Goal: Task Accomplishment & Management: Manage account settings

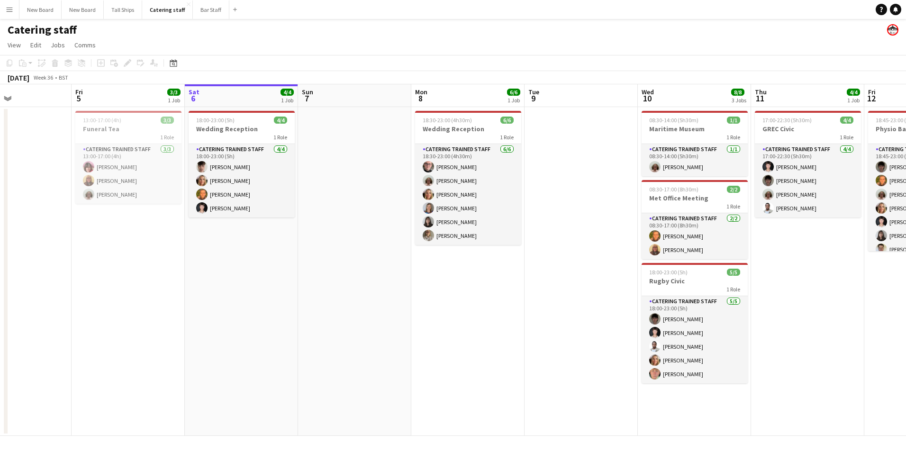
scroll to position [0, 255]
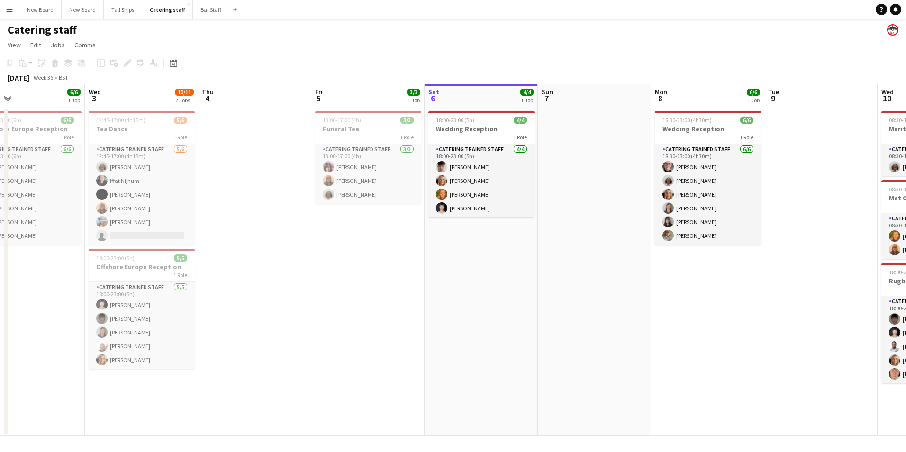
drag, startPoint x: 331, startPoint y: 317, endPoint x: 571, endPoint y: 298, distance: 240.6
click at [571, 298] on app-calendar-viewport "Sun 31 2/2 1 Job Mon 1 Tue 2 6/6 1 Job Wed 3 10/11 2 Jobs Thu 4 Fri 5 3/3 1 Job…" at bounding box center [453, 260] width 906 height 352
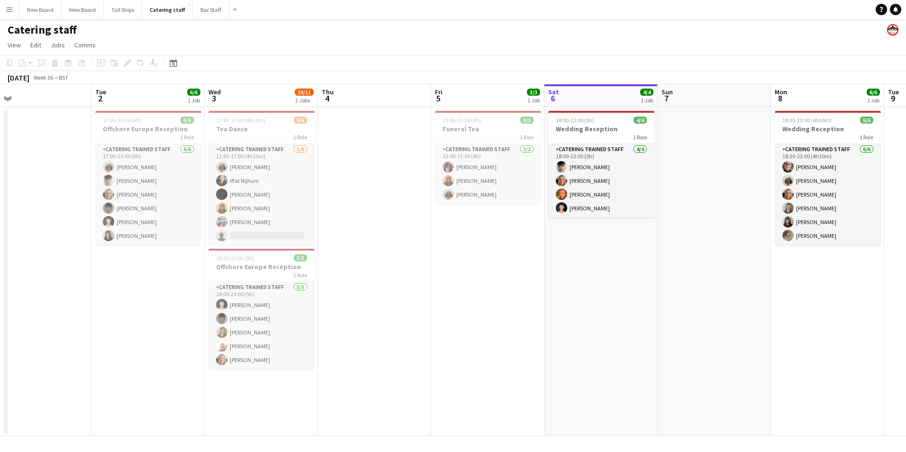
scroll to position [0, 243]
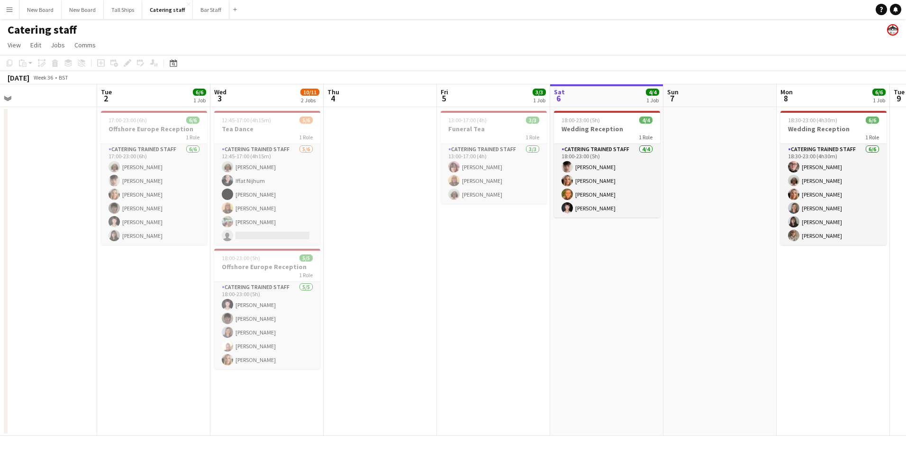
drag, startPoint x: 234, startPoint y: 299, endPoint x: 360, endPoint y: 288, distance: 126.1
click at [360, 288] on app-calendar-viewport "Sat 30 Sun 31 2/2 1 Job Mon 1 Tue 2 6/6 1 Job Wed 3 10/11 2 Jobs Thu 4 Fri 5 3/…" at bounding box center [453, 260] width 906 height 352
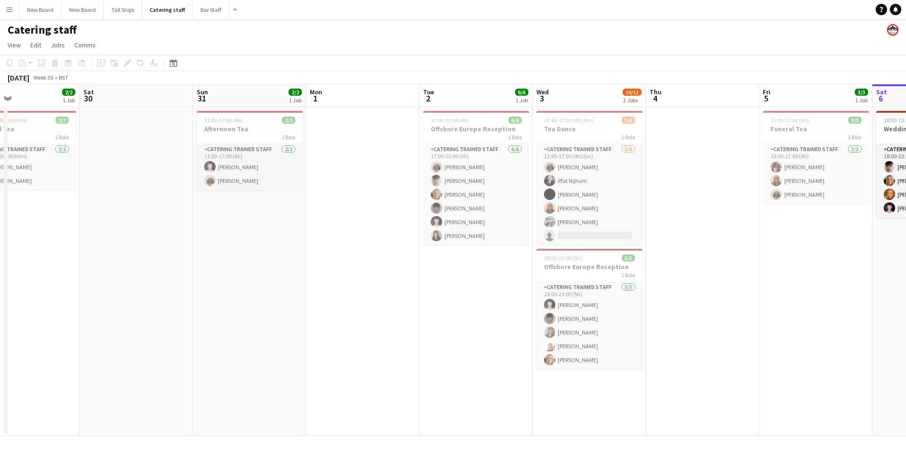
scroll to position [0, 261]
drag, startPoint x: 126, startPoint y: 306, endPoint x: 447, endPoint y: 303, distance: 321.9
click at [447, 303] on app-calendar-viewport "Wed 27 5/6 1 Job Thu 28 2/2 1 Job Fri 29 2/2 1 Job Sat 30 Sun 31 2/2 1 Job Mon …" at bounding box center [453, 260] width 906 height 352
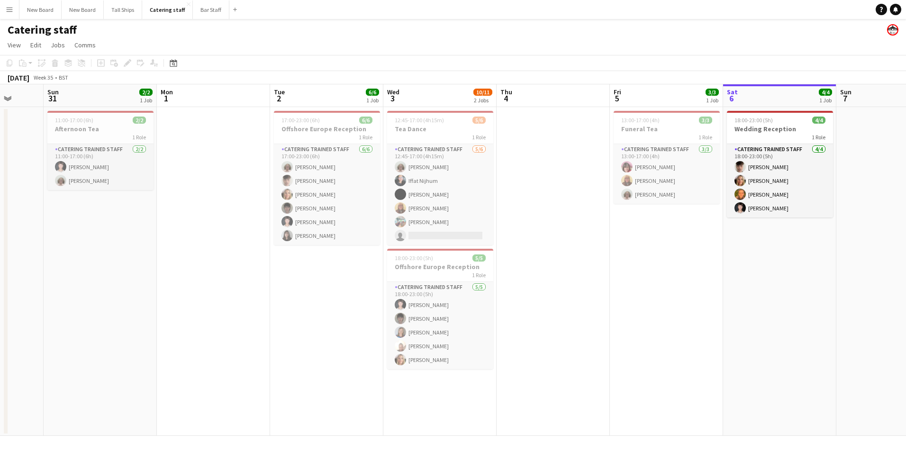
drag, startPoint x: 423, startPoint y: 346, endPoint x: 559, endPoint y: 327, distance: 137.4
click at [274, 335] on app-calendar-viewport "Thu 28 2/2 1 Job Fri 29 2/2 1 Job Sat 30 Sun 31 2/2 1 Job Mon 1 Tue 2 6/6 1 Job…" at bounding box center [453, 260] width 906 height 352
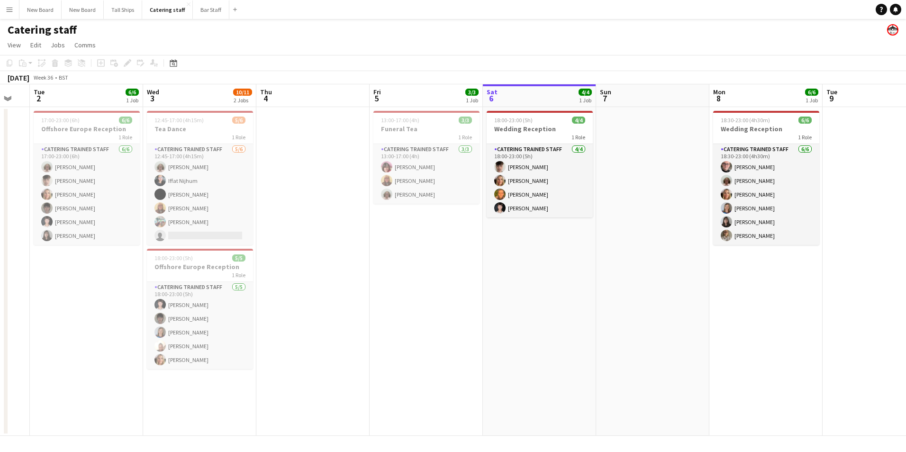
drag, startPoint x: 662, startPoint y: 325, endPoint x: 422, endPoint y: 330, distance: 240.4
click at [422, 330] on app-calendar-viewport "Sat 30 Sun 31 2/2 1 Job Mon 1 Tue 2 6/6 1 Job Wed 3 10/11 2 Jobs Thu 4 Fri 5 3/…" at bounding box center [453, 260] width 906 height 352
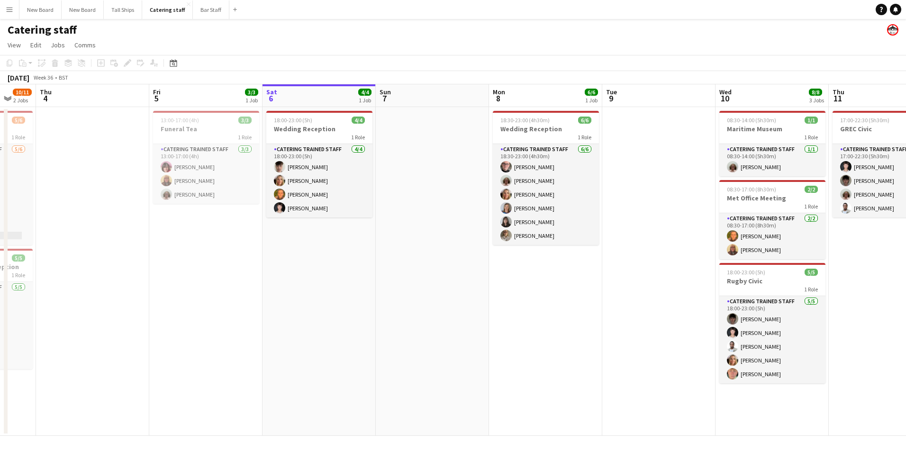
drag, startPoint x: 673, startPoint y: 288, endPoint x: 453, endPoint y: 298, distance: 220.6
click at [453, 298] on app-calendar-viewport "Mon 1 Tue 2 6/6 1 Job Wed 3 10/11 2 Jobs Thu 4 Fri 5 3/3 1 Job Sat 6 4/4 1 Job …" at bounding box center [453, 260] width 906 height 352
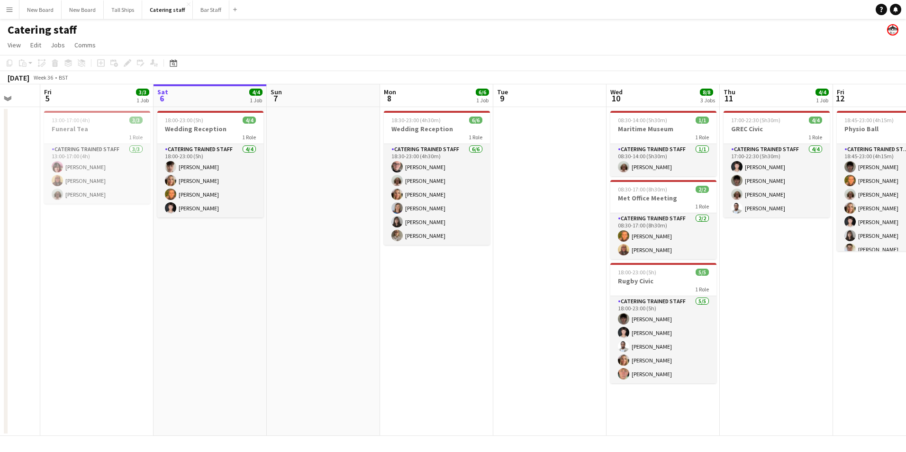
drag, startPoint x: 625, startPoint y: 295, endPoint x: 515, endPoint y: 292, distance: 109.5
click at [515, 292] on app-calendar-viewport "Tue 2 6/6 1 Job Wed 3 10/11 2 Jobs Thu 4 Fri 5 3/3 1 Job Sat 6 4/4 1 Job Sun 7 …" at bounding box center [453, 260] width 906 height 352
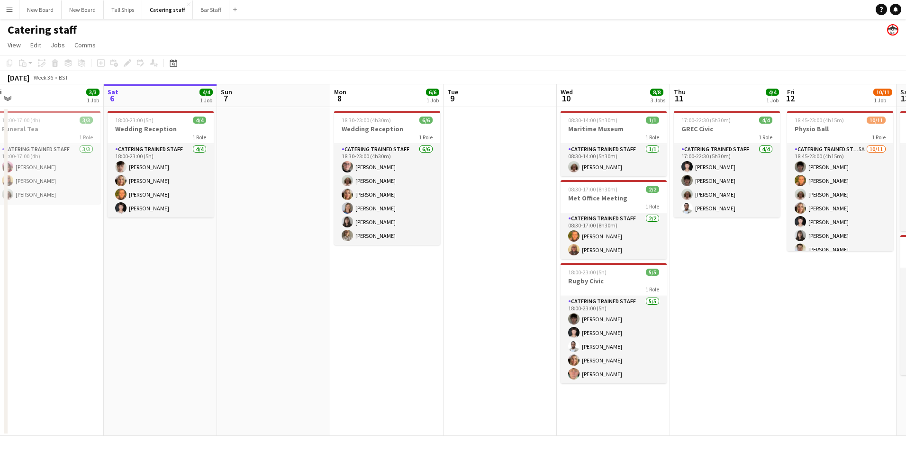
drag, startPoint x: 584, startPoint y: 291, endPoint x: 535, endPoint y: 292, distance: 49.3
click at [535, 292] on app-calendar-viewport "Tue 2 6/6 1 Job Wed 3 10/11 2 Jobs Thu 4 Fri 5 3/3 1 Job Sat 6 4/4 1 Job Sun 7 …" at bounding box center [453, 260] width 906 height 352
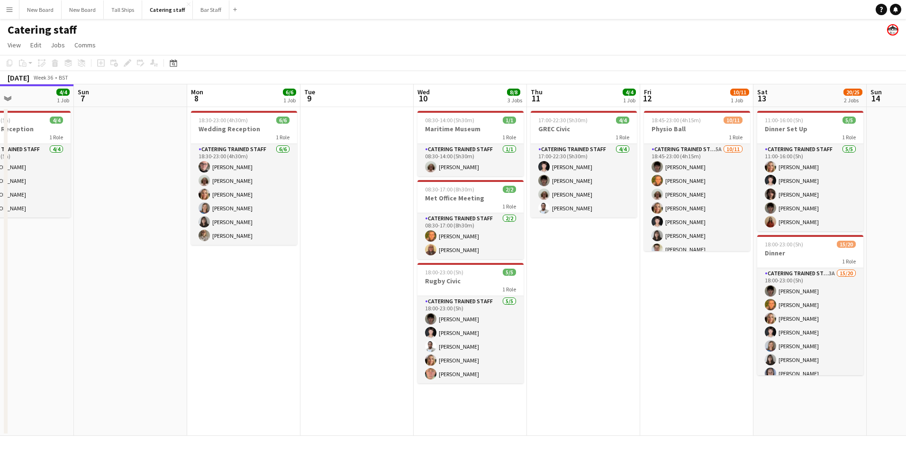
drag, startPoint x: 712, startPoint y: 345, endPoint x: 587, endPoint y: 329, distance: 126.1
click at [569, 345] on app-calendar-viewport "Wed 3 10/11 2 Jobs Thu 4 Fri 5 3/3 1 Job Sat 6 4/4 1 Job Sun 7 Mon 8 6/6 1 Job …" at bounding box center [453, 260] width 906 height 352
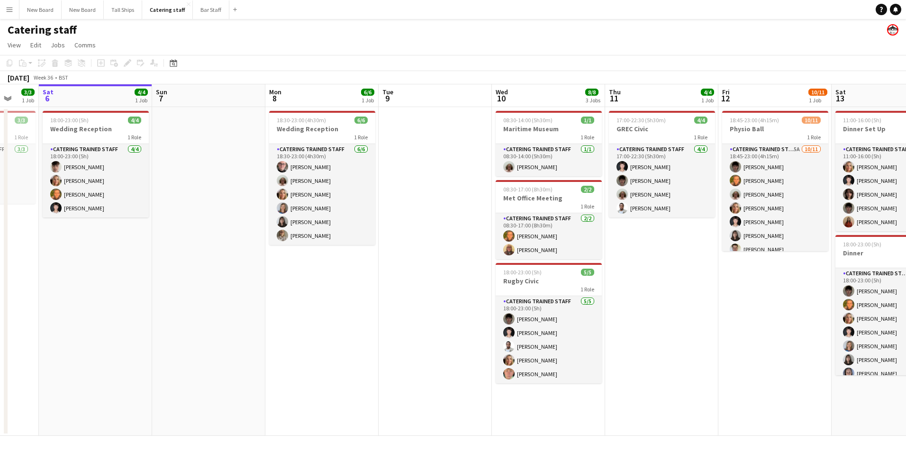
scroll to position [0, 321]
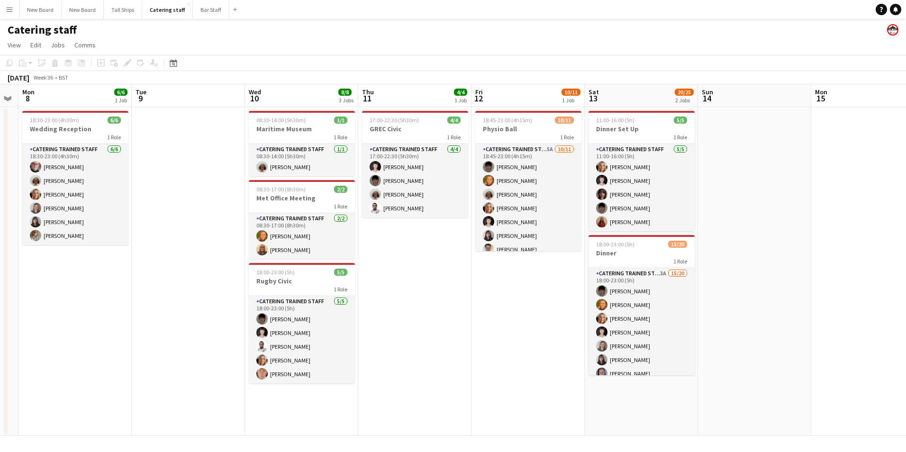
drag, startPoint x: 677, startPoint y: 344, endPoint x: 513, endPoint y: 350, distance: 164.1
click at [513, 350] on app-calendar-viewport "Fri 5 3/3 1 Job Sat 6 4/4 1 Job Sun 7 Mon 8 6/6 1 Job Tue 9 Wed 10 8/8 3 Jobs T…" at bounding box center [453, 260] width 906 height 352
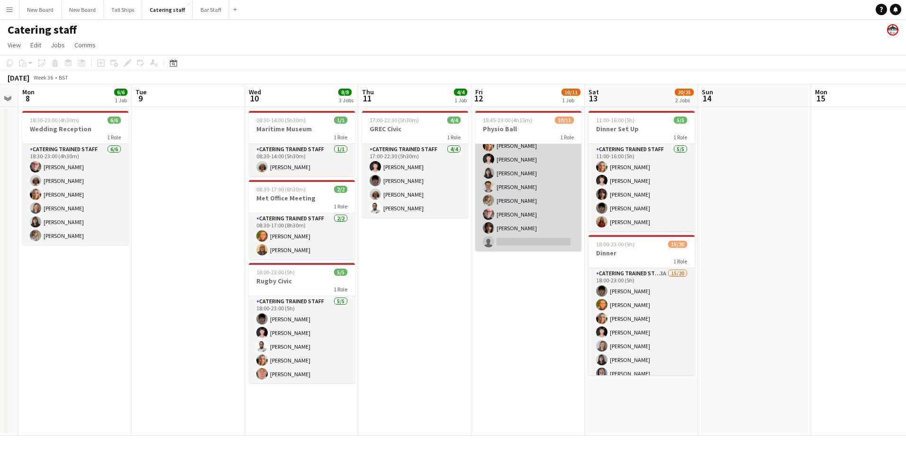
click at [526, 242] on app-card-role "Catering trained staff 5A [DATE] 18:45-23:00 (4h15m) [PERSON_NAME] [PERSON_NAME…" at bounding box center [528, 167] width 106 height 170
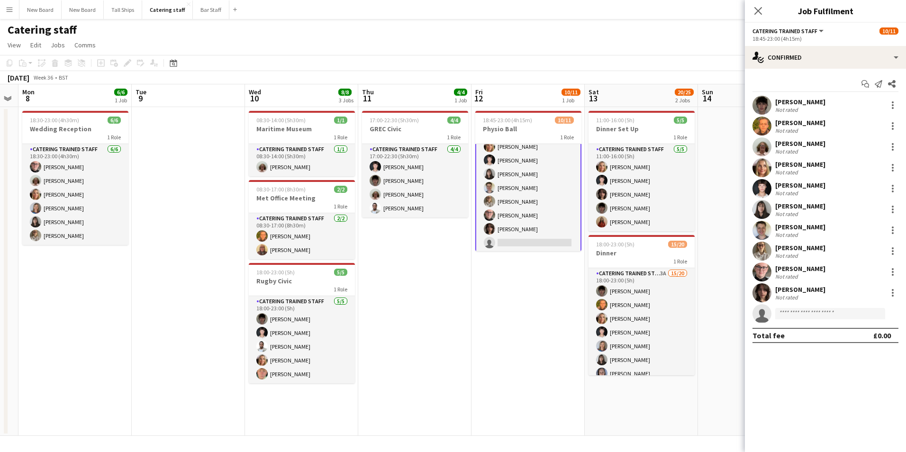
scroll to position [64, 0]
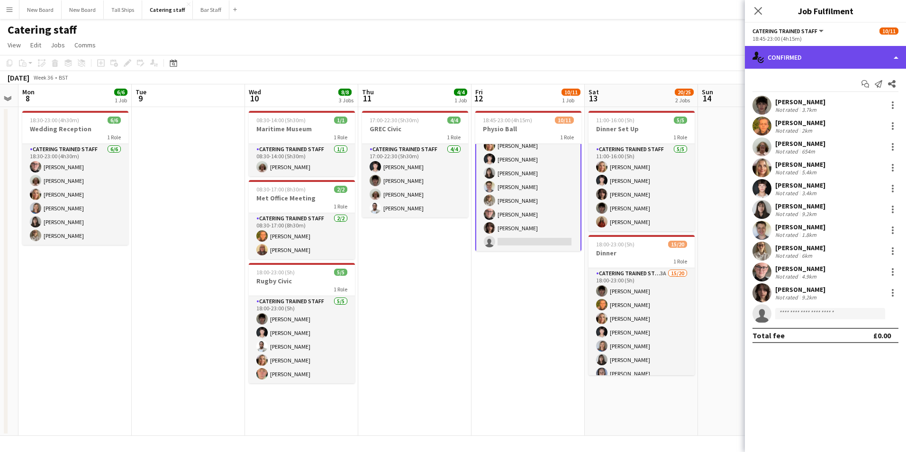
click at [819, 57] on div "single-neutral-actions-check-2 Confirmed" at bounding box center [825, 57] width 161 height 23
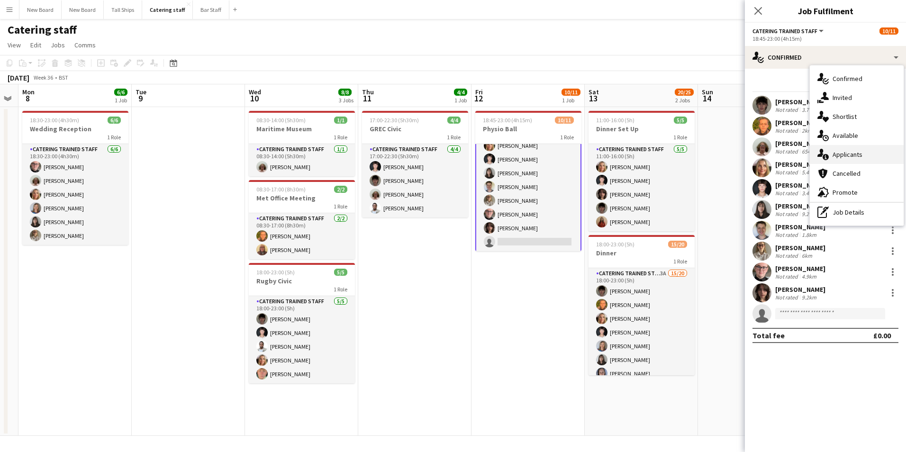
click at [857, 157] on span "Applicants" at bounding box center [848, 154] width 30 height 9
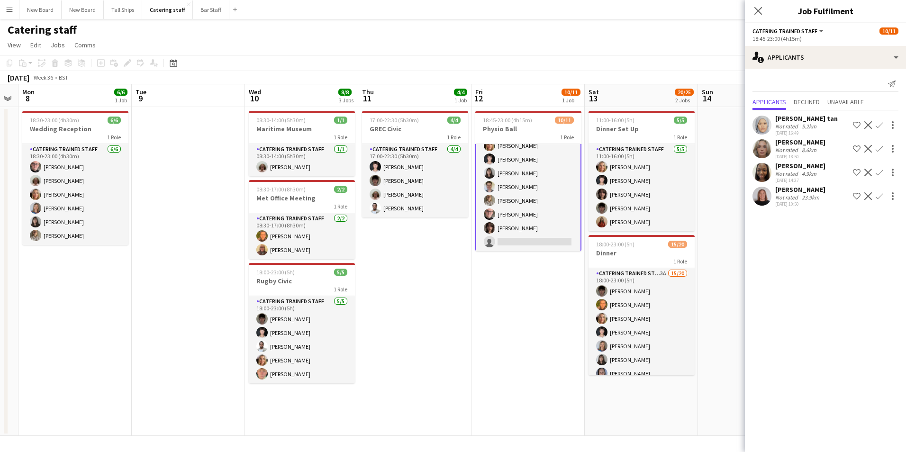
click at [479, 357] on app-date-cell "18:45-23:00 (4h15m) 10/11 Physio Ball 1 Role Catering trained staff 5A [DATE] 1…" at bounding box center [528, 271] width 113 height 329
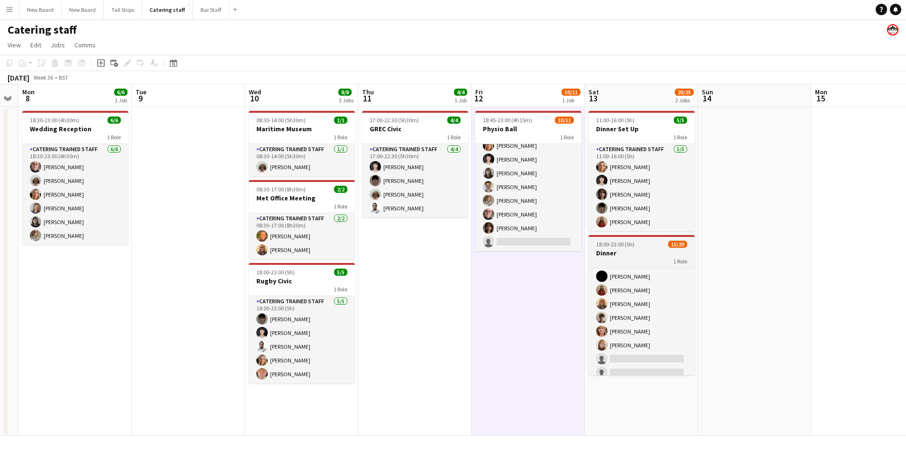
scroll to position [186, 0]
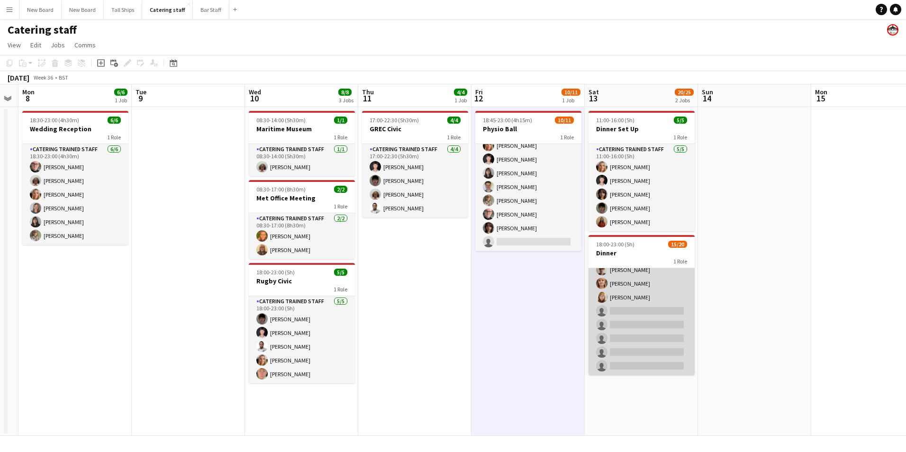
click at [642, 308] on app-card-role "Catering trained staff 3A 15/20 18:00-23:00 (5h) [PERSON_NAME] [PERSON_NAME] Ch…" at bounding box center [642, 228] width 106 height 293
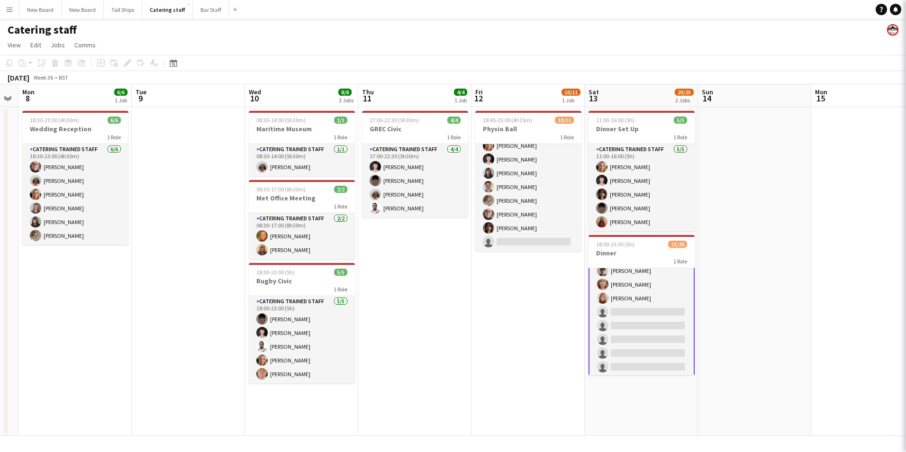
scroll to position [187, 0]
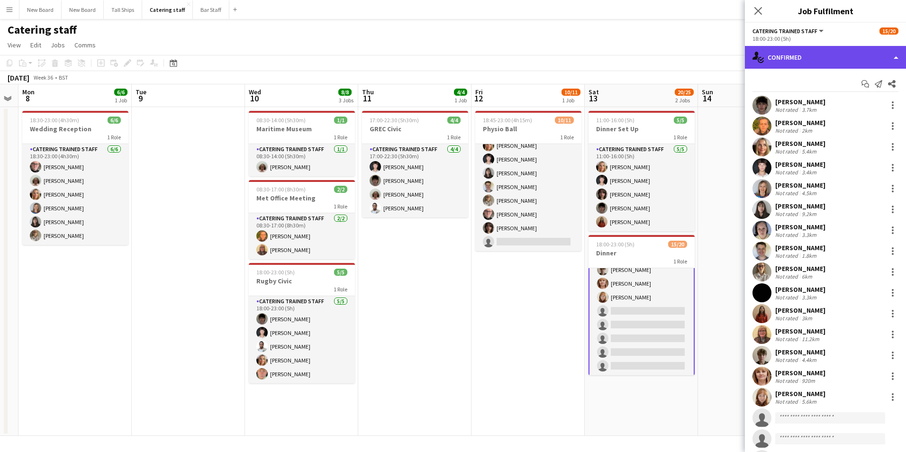
click at [803, 58] on div "single-neutral-actions-check-2 Confirmed" at bounding box center [825, 57] width 161 height 23
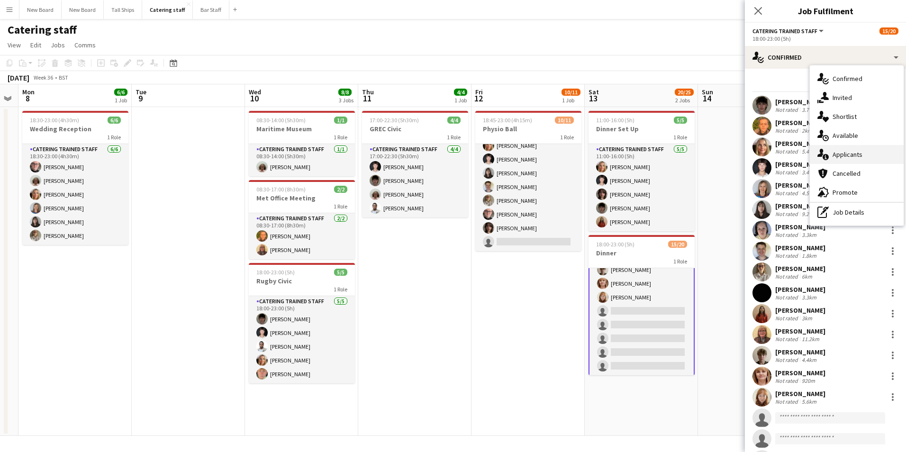
click at [851, 155] on span "Applicants" at bounding box center [848, 154] width 30 height 9
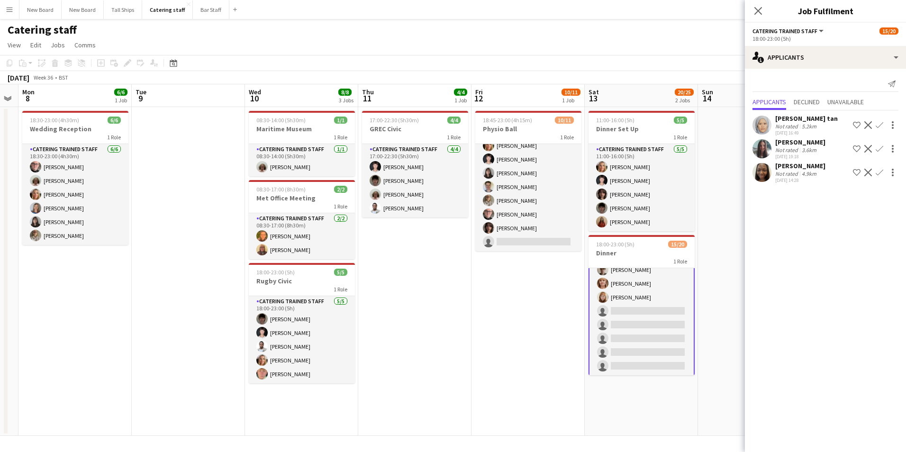
click at [879, 173] on app-icon "Confirm" at bounding box center [880, 173] width 8 height 8
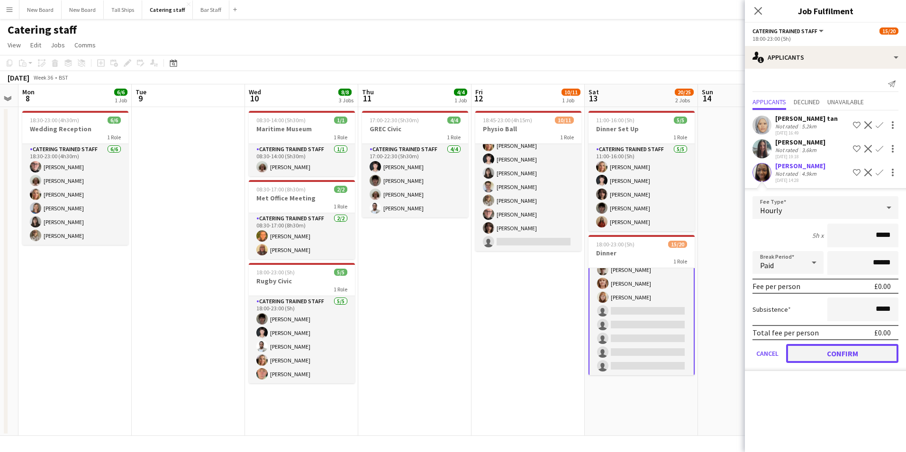
drag, startPoint x: 852, startPoint y: 355, endPoint x: 860, endPoint y: 356, distance: 7.6
click at [852, 354] on button "Confirm" at bounding box center [842, 353] width 112 height 19
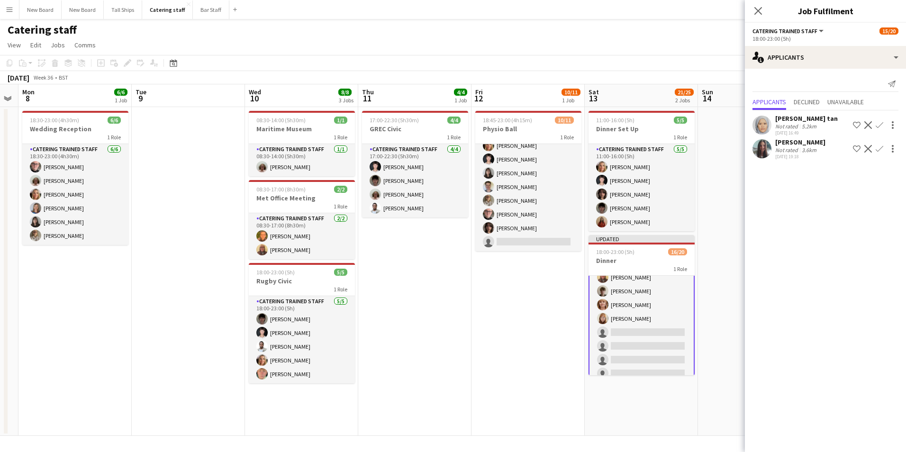
click at [547, 389] on app-date-cell "18:45-23:00 (4h15m) 10/11 Physio Ball 1 Role Catering trained staff 5A [DATE] 1…" at bounding box center [528, 271] width 113 height 329
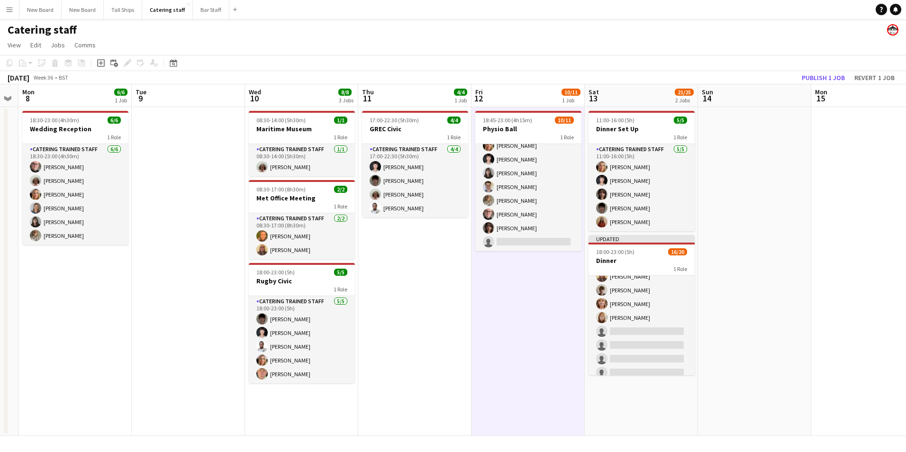
scroll to position [186, 0]
drag, startPoint x: 820, startPoint y: 77, endPoint x: 815, endPoint y: 106, distance: 29.3
click at [821, 77] on button "Publish 1 job" at bounding box center [823, 78] width 51 height 12
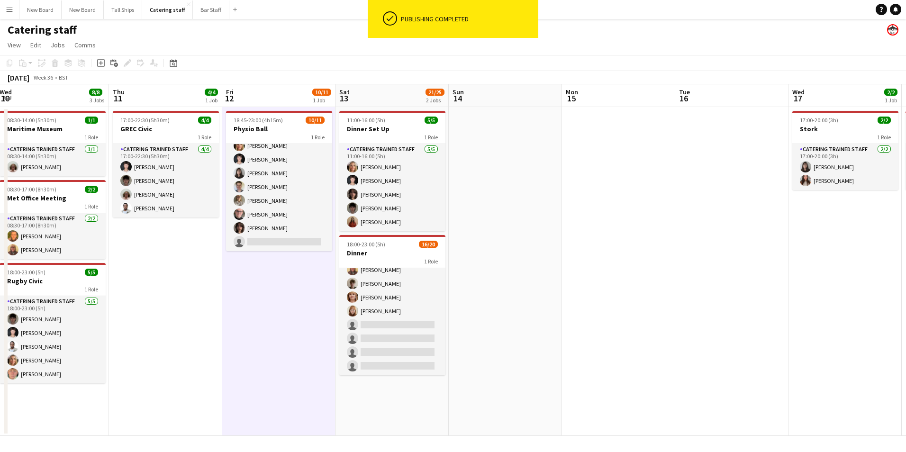
drag, startPoint x: 756, startPoint y: 288, endPoint x: 527, endPoint y: 291, distance: 229.0
click at [508, 294] on app-calendar-viewport "Sun 7 Mon 8 6/6 1 Job Tue 9 Wed 10 8/8 3 Jobs Thu 11 4/4 1 Job Fri 12 10/11 1 J…" at bounding box center [453, 260] width 906 height 352
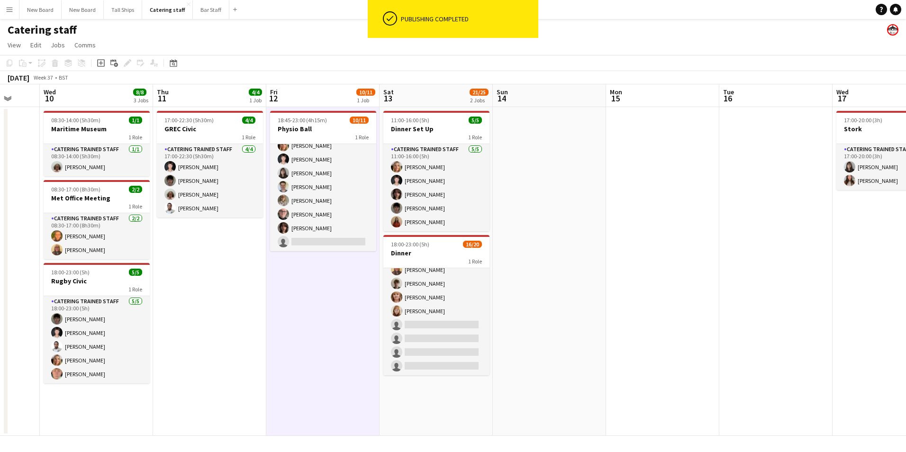
scroll to position [0, 283]
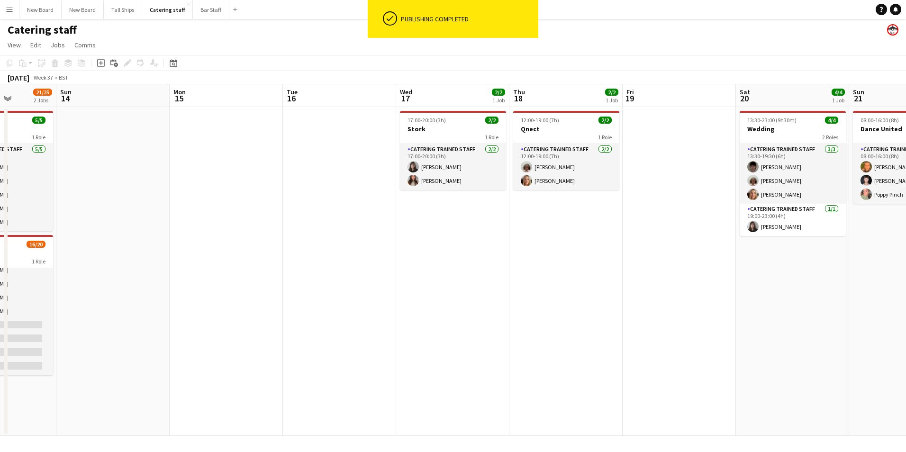
drag, startPoint x: 855, startPoint y: 263, endPoint x: 471, endPoint y: 276, distance: 384.2
click at [471, 276] on app-calendar-viewport "Thu 11 4/4 1 Job Fri 12 10/11 1 Job Sat 13 21/25 2 Jobs Sun 14 Mon 15 Tue 16 We…" at bounding box center [453, 260] width 906 height 352
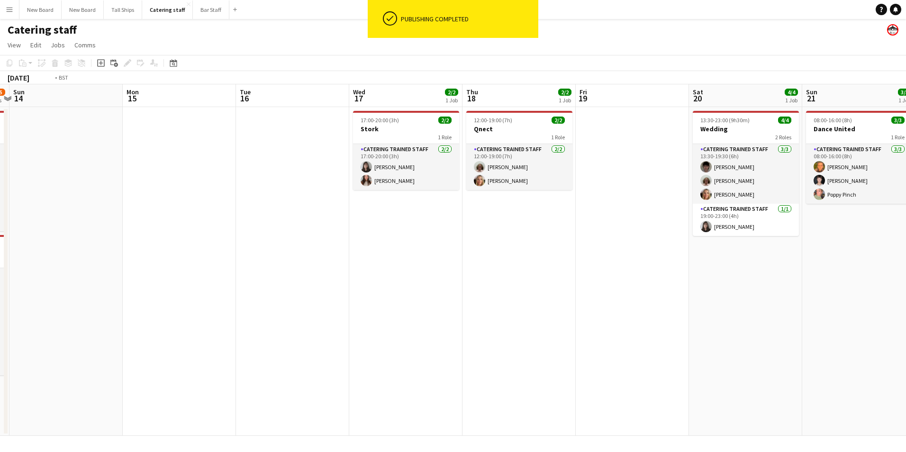
scroll to position [0, 308]
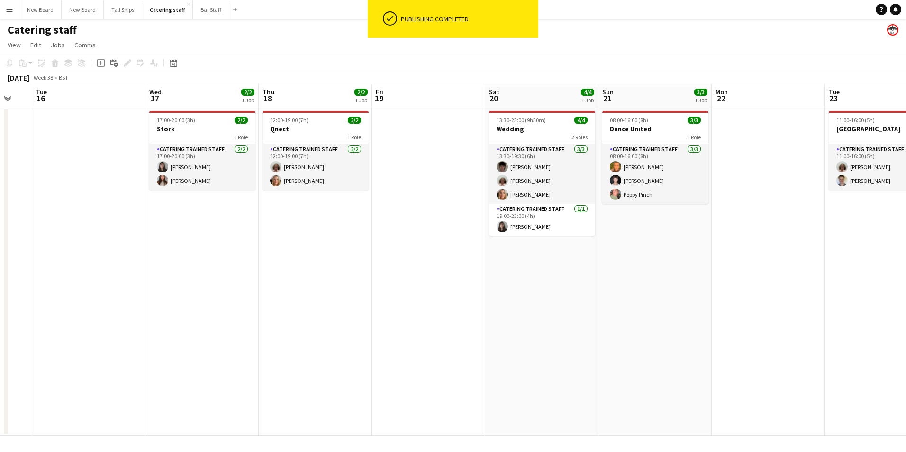
drag, startPoint x: 763, startPoint y: 286, endPoint x: 512, endPoint y: 288, distance: 250.8
click at [512, 288] on app-calendar-viewport "Sat 13 21/25 2 Jobs Sun 14 Mon 15 Tue 16 Wed 17 2/2 1 Job Thu 18 2/2 1 Job Fri …" at bounding box center [453, 260] width 906 height 352
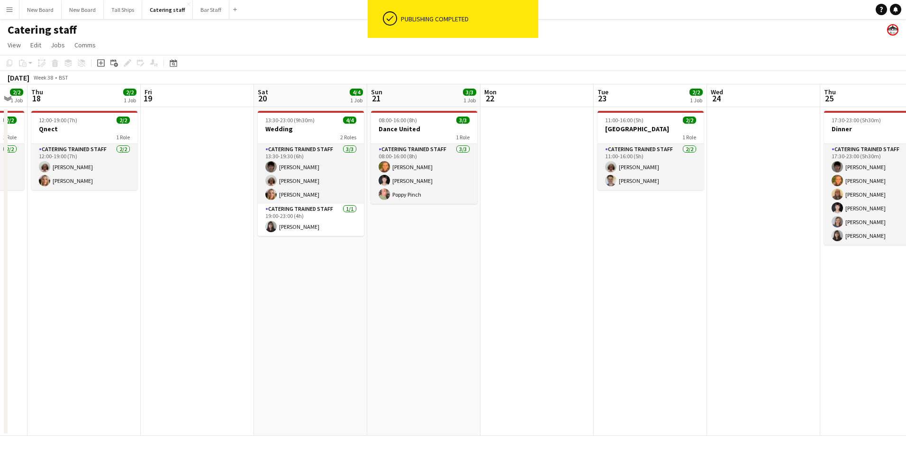
drag, startPoint x: 711, startPoint y: 274, endPoint x: 479, endPoint y: 295, distance: 232.3
click at [479, 295] on app-calendar-viewport "Mon 15 Tue 16 Wed 17 2/2 1 Job Thu 18 2/2 1 Job Fri 19 Sat 20 4/4 1 Job Sun 21 …" at bounding box center [453, 260] width 906 height 352
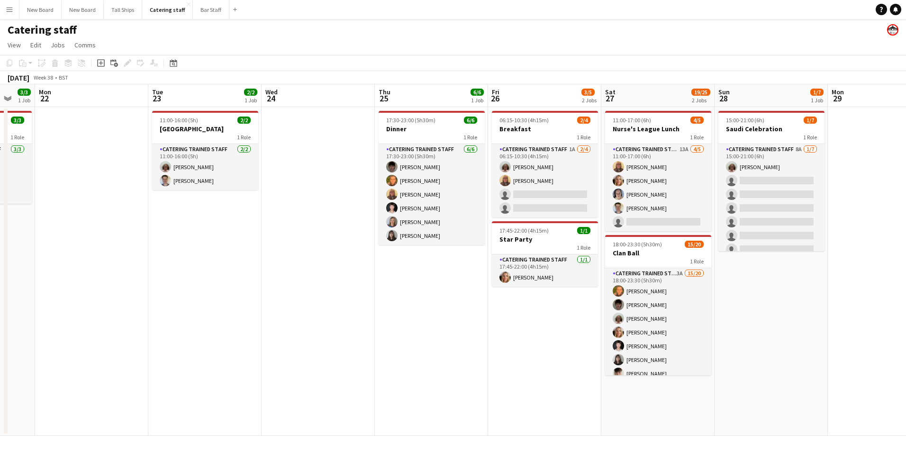
drag, startPoint x: 758, startPoint y: 269, endPoint x: 539, endPoint y: 286, distance: 219.6
click at [405, 296] on app-calendar-viewport "Thu 18 2/2 1 Job Fri 19 Sat 20 4/4 1 Job Sun 21 3/3 1 Job Mon 22 Tue 23 2/2 1 J…" at bounding box center [453, 260] width 906 height 352
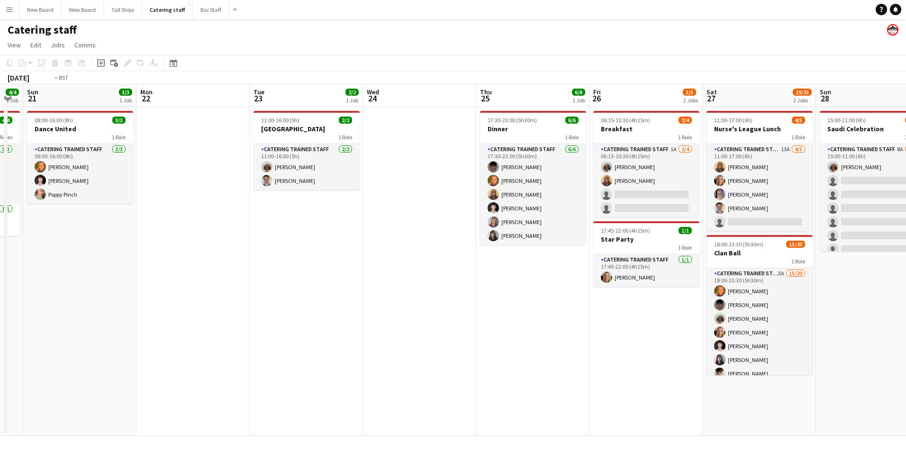
drag, startPoint x: 837, startPoint y: 301, endPoint x: 611, endPoint y: 332, distance: 228.7
click at [611, 332] on app-calendar-viewport "Thu 18 2/2 1 Job Fri 19 Sat 20 4/4 1 Job Sun 21 3/3 1 Job Mon 22 Tue 23 2/2 1 J…" at bounding box center [453, 260] width 906 height 352
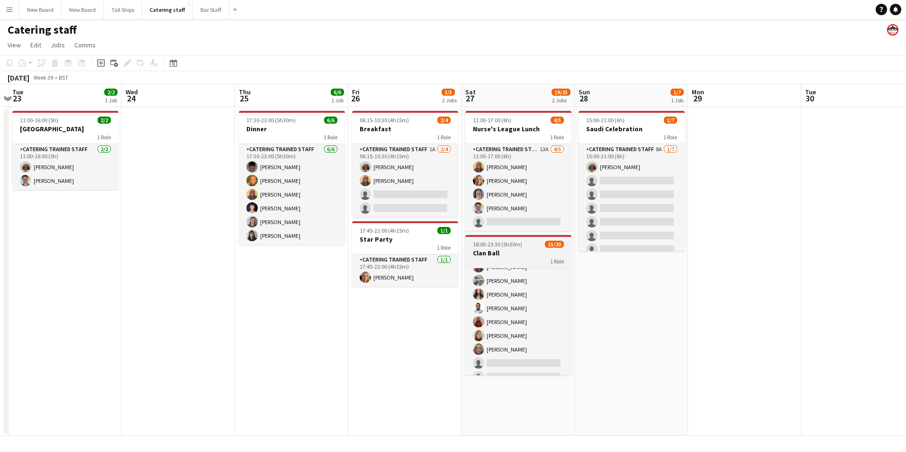
scroll to position [186, 0]
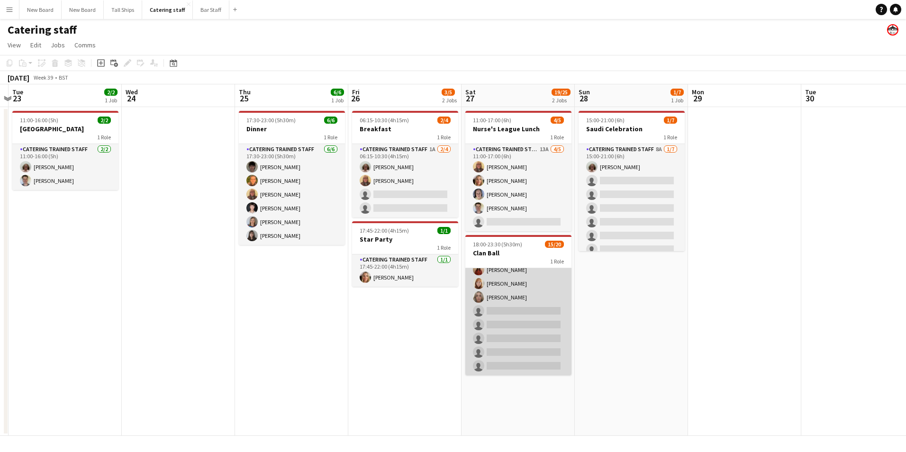
click at [533, 308] on app-card-role "Catering trained staff 3A 15/20 18:00-23:30 (5h30m) [PERSON_NAME] [PERSON_NAME]…" at bounding box center [518, 228] width 106 height 293
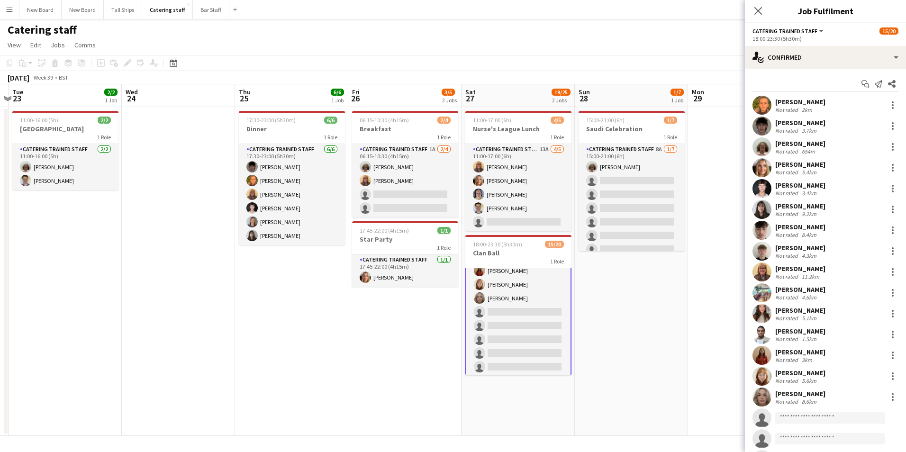
scroll to position [187, 0]
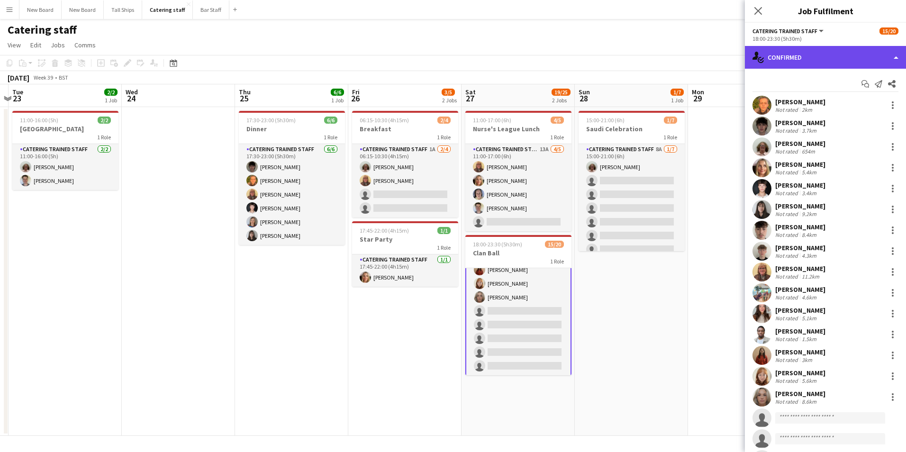
click at [857, 49] on div "single-neutral-actions-check-2 Confirmed" at bounding box center [825, 57] width 161 height 23
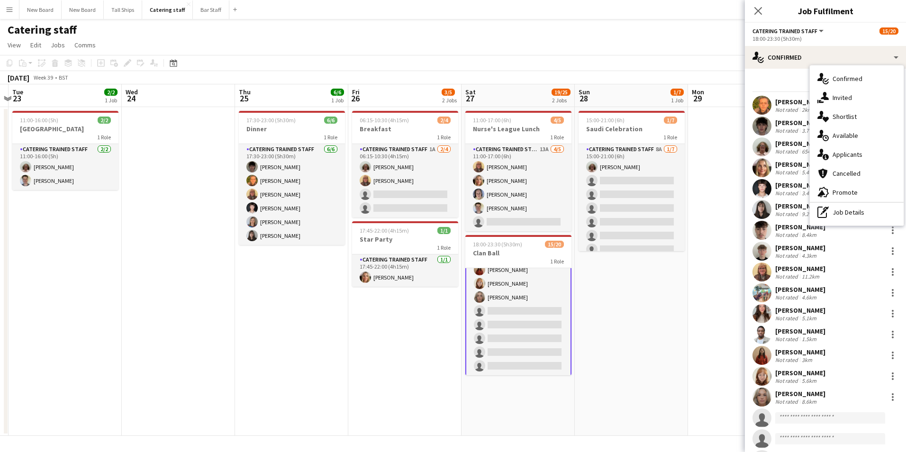
click at [867, 154] on div "single-neutral-actions-information Applicants" at bounding box center [857, 154] width 94 height 19
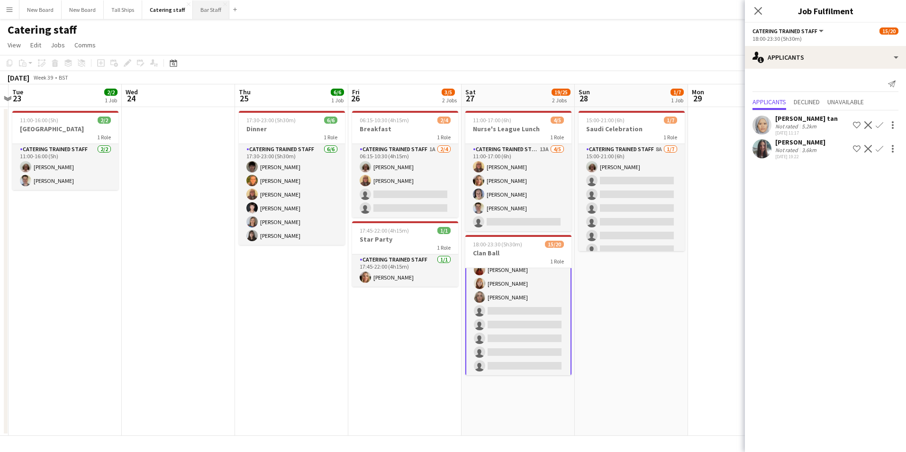
click at [213, 10] on button "Bar Staff Close" at bounding box center [211, 9] width 36 height 18
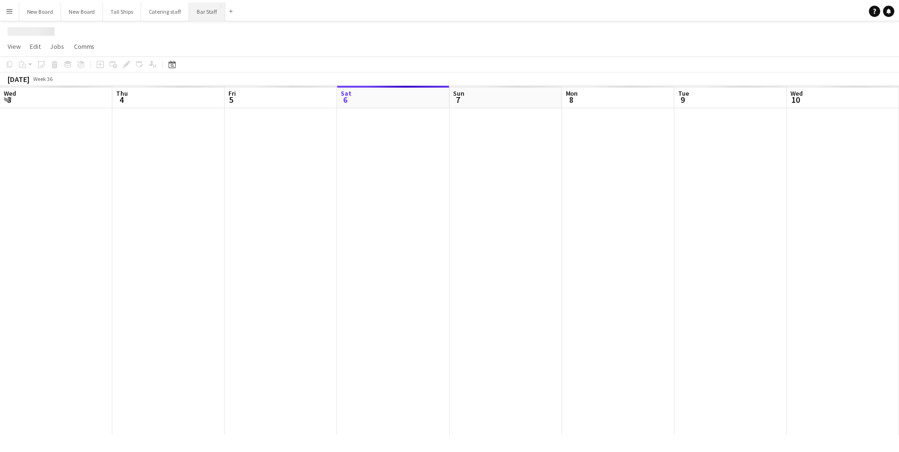
scroll to position [0, 227]
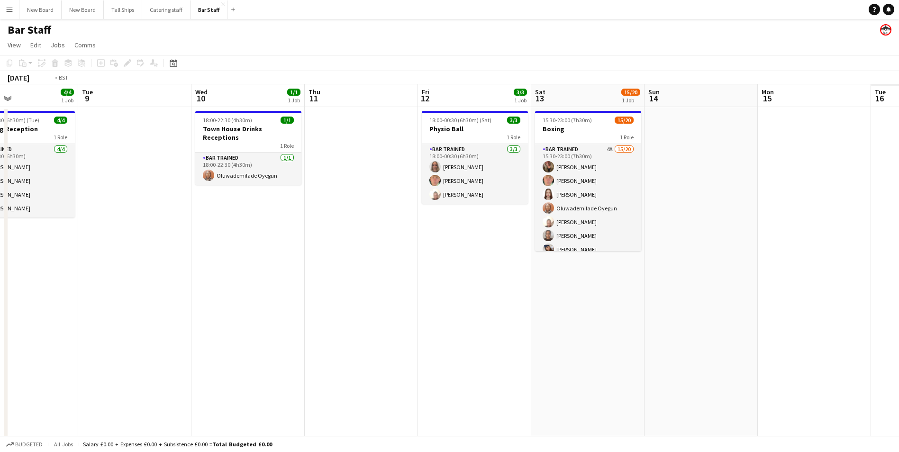
drag, startPoint x: 342, startPoint y: 230, endPoint x: 184, endPoint y: 227, distance: 157.9
click at [183, 228] on app-calendar-viewport "Fri 5 3/3 2 Jobs Sat 6 7/7 1 Job Sun 7 Mon 8 4/4 1 Job Tue 9 Wed 10 1/1 1 Job T…" at bounding box center [449, 274] width 899 height 381
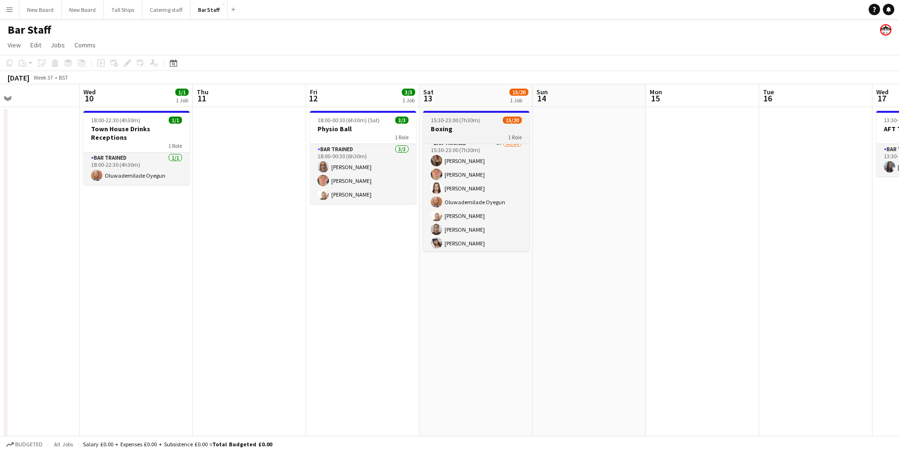
scroll to position [0, 0]
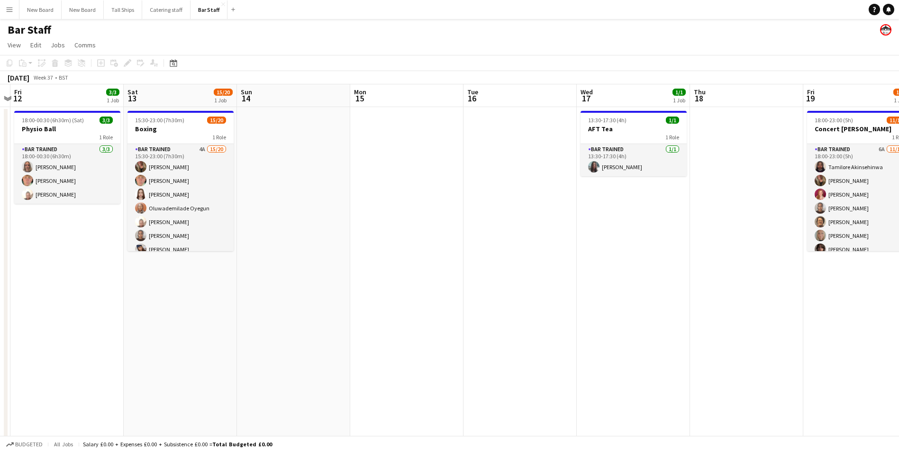
drag, startPoint x: 824, startPoint y: 237, endPoint x: 539, endPoint y: 244, distance: 285.0
click at [539, 244] on app-calendar-viewport "Tue 9 Wed 10 1/1 1 Job Thu 11 Fri 12 3/3 1 Job Sat 13 15/20 1 Job Sun 14 Mon 15…" at bounding box center [449, 274] width 899 height 381
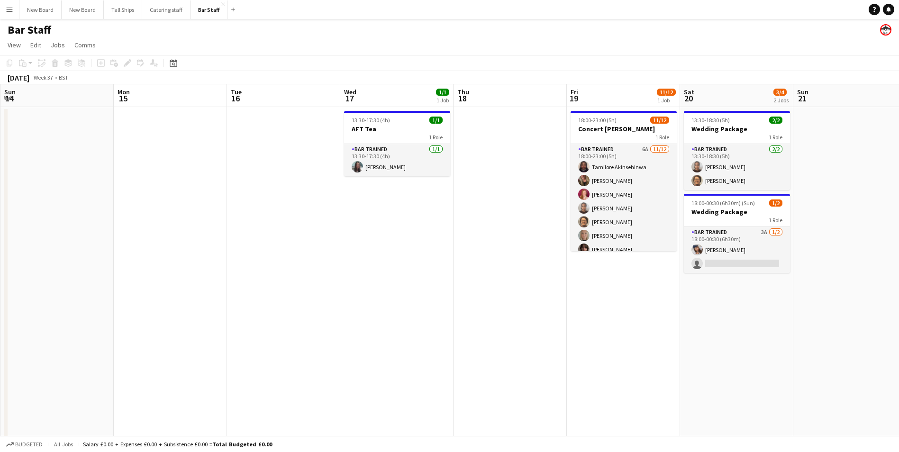
drag, startPoint x: 766, startPoint y: 307, endPoint x: 530, endPoint y: 264, distance: 239.5
click at [529, 267] on app-calendar-viewport "Thu 11 Fri 12 3/3 1 Job Sat 13 15/20 1 Job Sun 14 Mon 15 Tue 16 Wed 17 1/1 1 Jo…" at bounding box center [449, 274] width 899 height 381
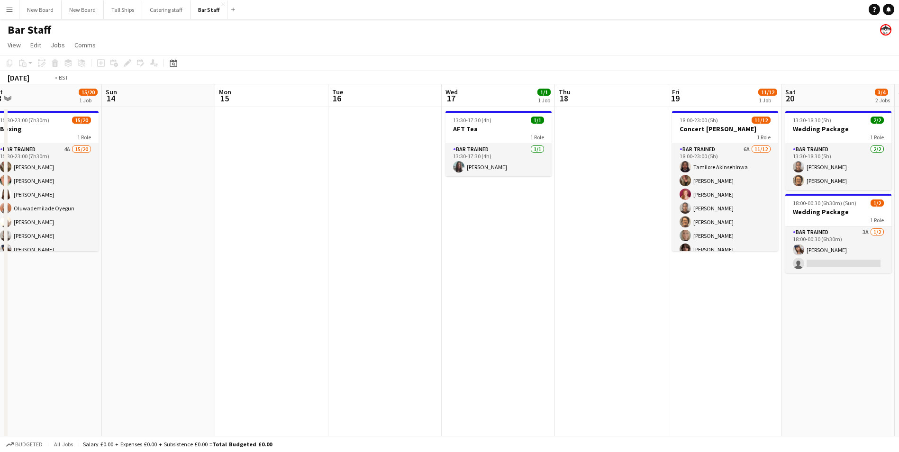
drag, startPoint x: 751, startPoint y: 310, endPoint x: 460, endPoint y: 292, distance: 291.6
click at [460, 292] on app-calendar-viewport "Thu 11 Fri 12 3/3 1 Job Sat 13 15/20 1 Job Sun 14 Mon 15 Tue 16 Wed 17 1/1 1 Jo…" at bounding box center [449, 274] width 899 height 381
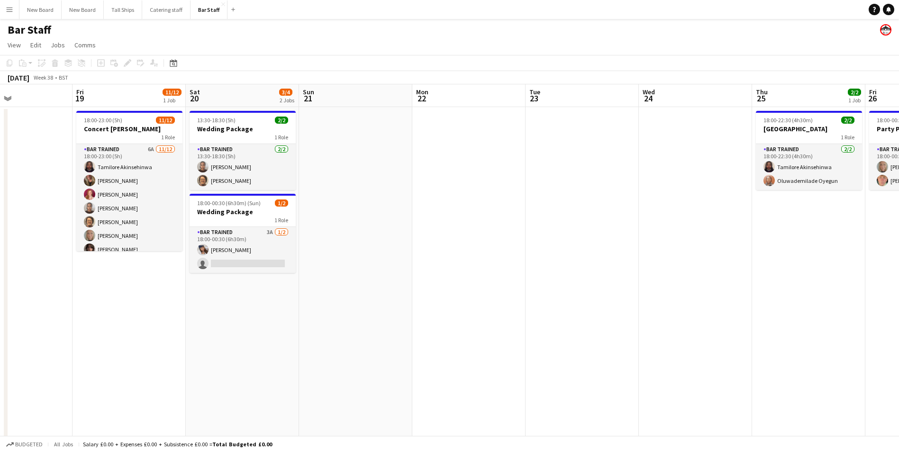
drag, startPoint x: 686, startPoint y: 283, endPoint x: 544, endPoint y: 258, distance: 144.9
click at [302, 254] on app-calendar-viewport "Mon 15 Tue 16 Wed 17 1/1 1 Job Thu 18 Fri 19 11/12 1 Job Sat 20 3/4 2 Jobs Sun …" at bounding box center [449, 274] width 899 height 381
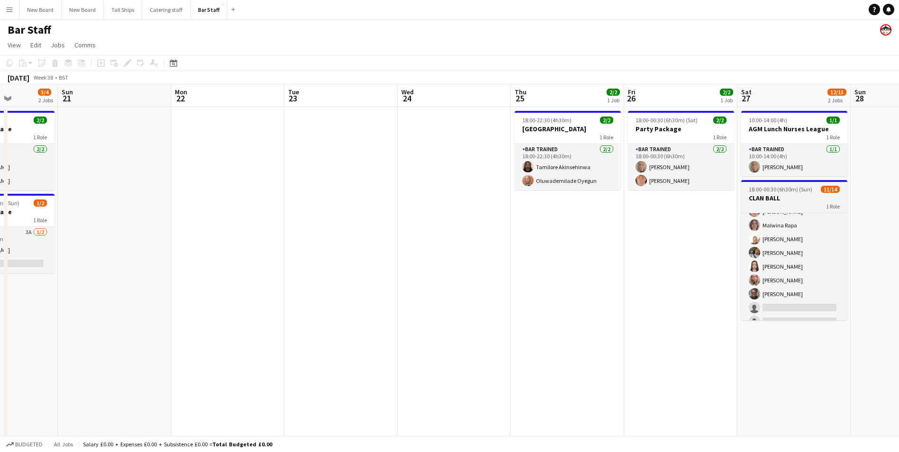
scroll to position [81, 0]
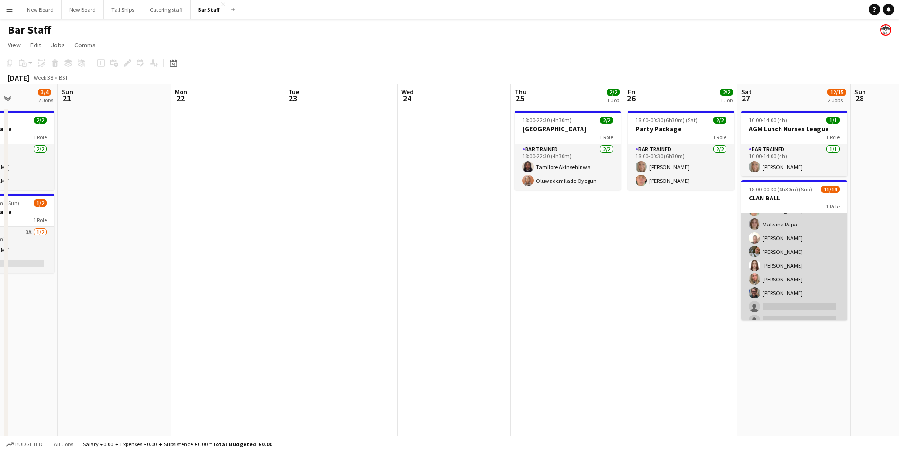
click at [793, 305] on app-card-role "Bar trained 3A [DATE] 18:00-00:30 (6h30m) [PERSON_NAME] [PERSON_NAME] [PERSON_N…" at bounding box center [794, 238] width 106 height 211
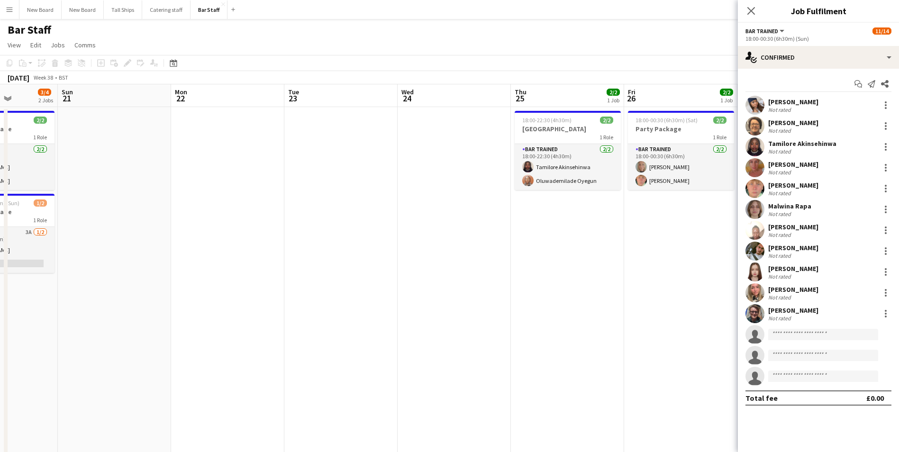
scroll to position [82, 0]
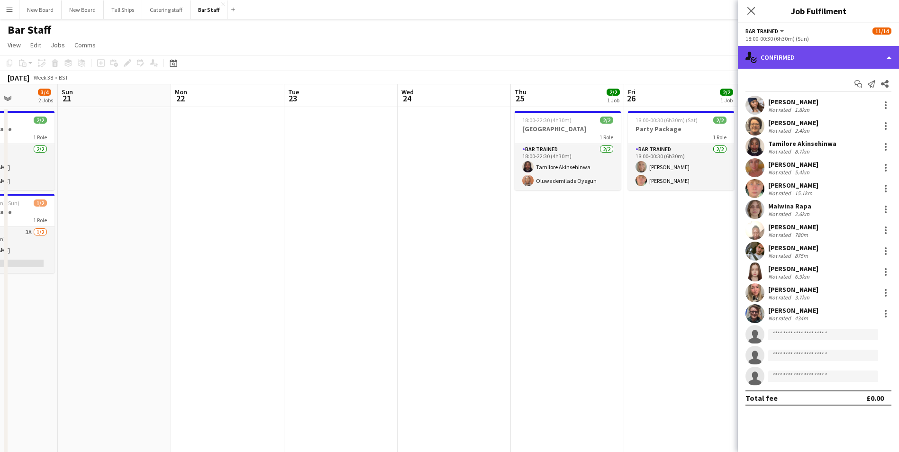
click at [835, 62] on div "single-neutral-actions-check-2 Confirmed" at bounding box center [818, 57] width 161 height 23
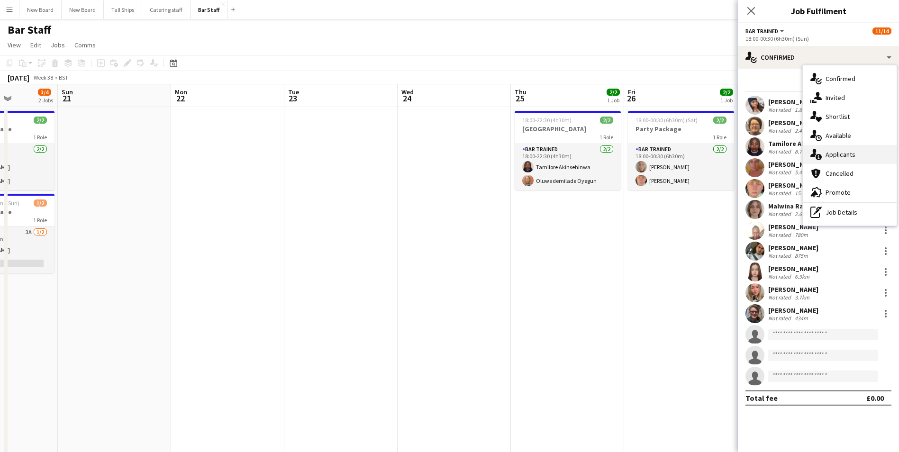
click at [845, 153] on span "Applicants" at bounding box center [841, 154] width 30 height 9
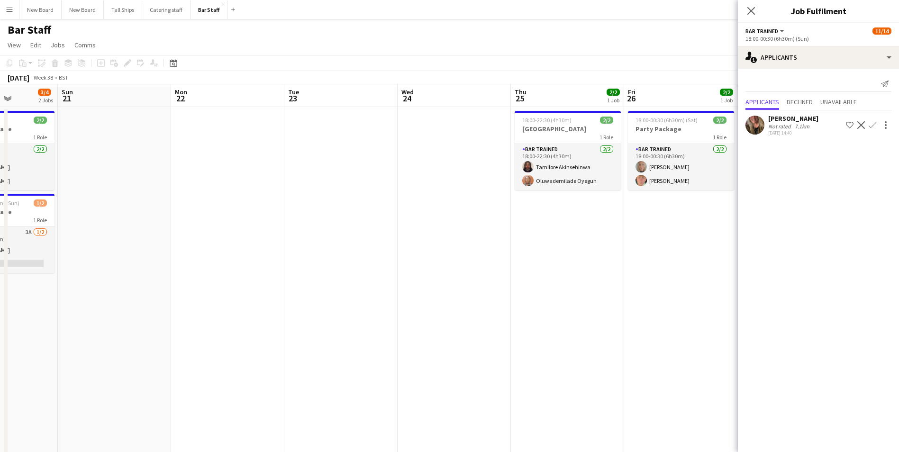
drag, startPoint x: 559, startPoint y: 316, endPoint x: 580, endPoint y: 309, distance: 22.2
click at [560, 316] on app-date-cell "18:00-22:30 (4h30m) 2/2 Town House 1 Role Bar trained [DATE] 18:00-22:30 (4h30m…" at bounding box center [567, 286] width 113 height 358
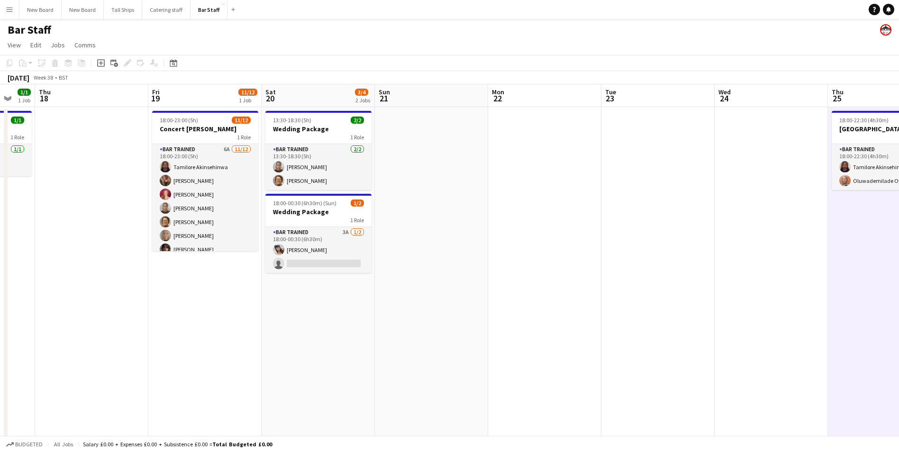
drag, startPoint x: 438, startPoint y: 313, endPoint x: 755, endPoint y: 299, distance: 317.0
click at [755, 299] on app-calendar-viewport "Tue 16 Wed 17 1/1 1 Job Thu 18 Fri 19 11/12 1 Job Sat 20 3/4 2 Jobs Sun 21 Mon …" at bounding box center [449, 274] width 899 height 381
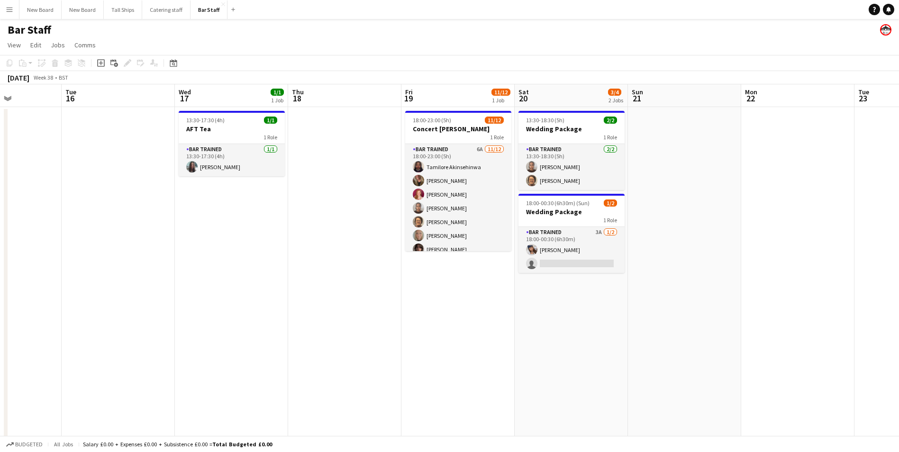
scroll to position [0, 229]
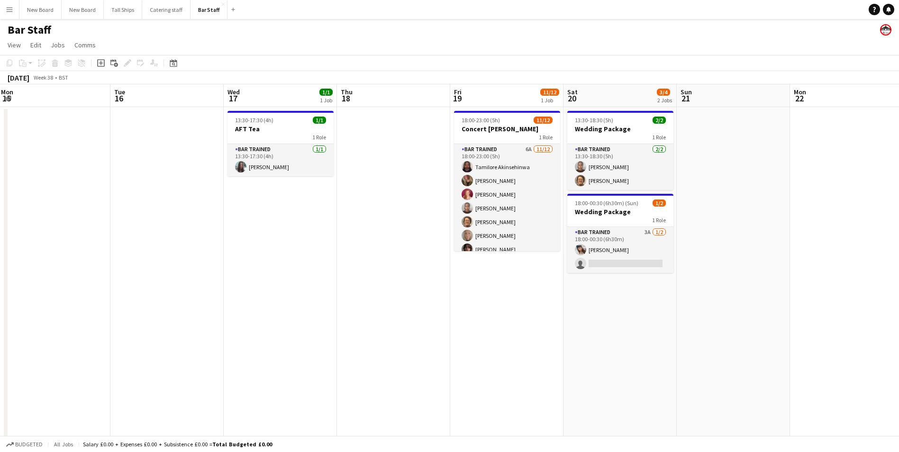
drag, startPoint x: 468, startPoint y: 311, endPoint x: 770, endPoint y: 289, distance: 302.8
click at [770, 289] on app-calendar-viewport "Sat 13 15/20 1 Job Sun 14 Mon 15 Tue 16 Wed 17 1/1 1 Job Thu 18 Fri 19 11/12 1 …" at bounding box center [449, 274] width 899 height 381
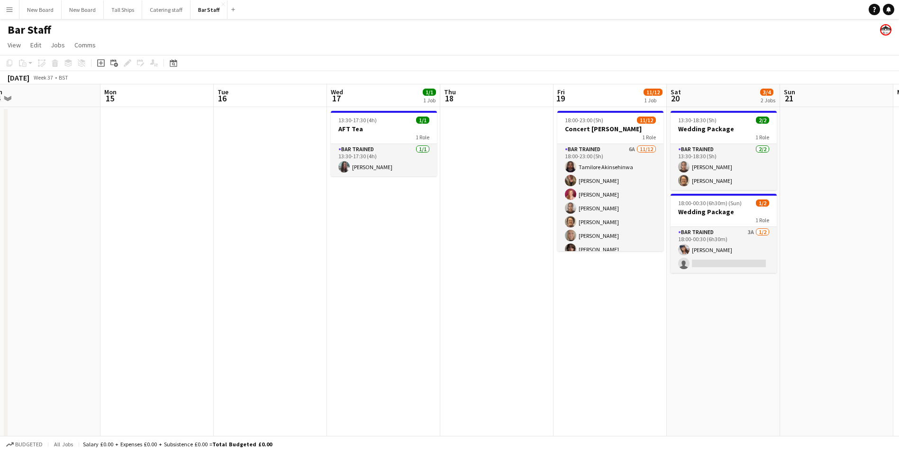
scroll to position [0, 228]
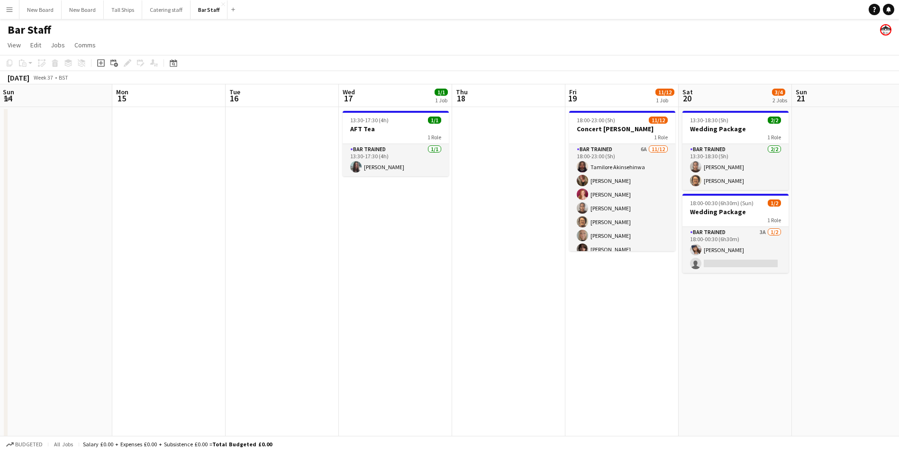
drag, startPoint x: 475, startPoint y: 279, endPoint x: 590, endPoint y: 296, distance: 116.4
click at [590, 296] on app-calendar-viewport "Fri 12 3/3 1 Job Sat 13 15/20 1 Job Sun 14 Mon 15 Tue 16 Wed 17 1/1 1 Job Thu 1…" at bounding box center [449, 274] width 899 height 381
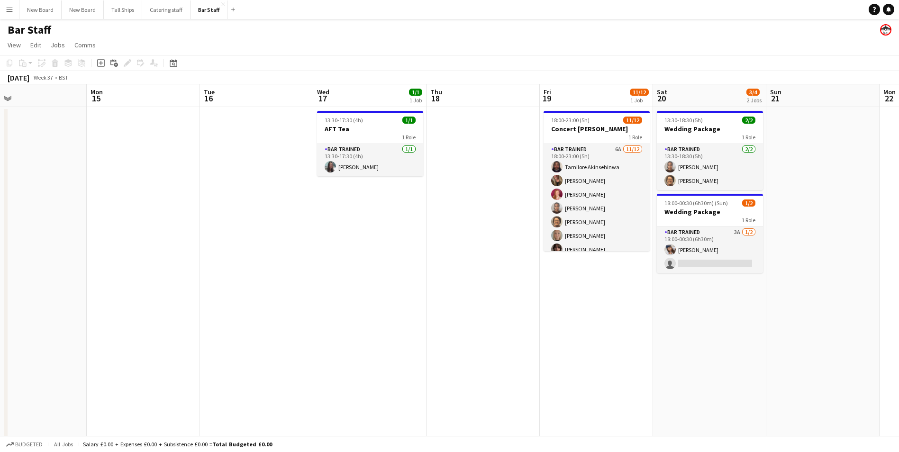
scroll to position [0, 291]
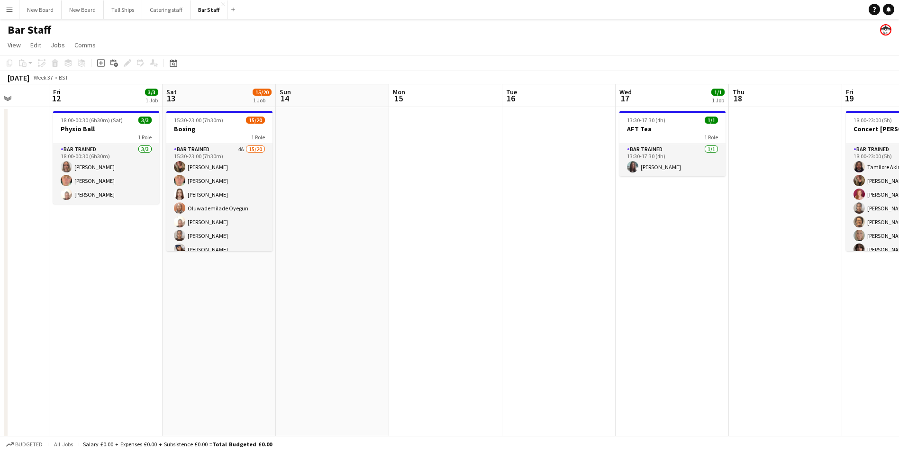
drag, startPoint x: 241, startPoint y: 256, endPoint x: 518, endPoint y: 256, distance: 276.8
click at [518, 256] on app-calendar-viewport "Tue 9 Wed 10 1/1 1 Job Thu 11 Fri 12 3/3 1 Job Sat 13 15/20 1 Job Sun 14 Mon 15…" at bounding box center [449, 274] width 899 height 381
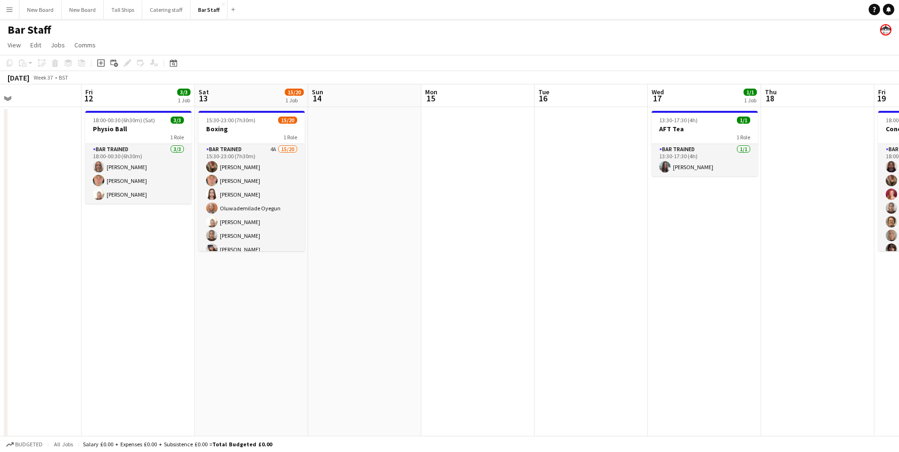
scroll to position [0, 339]
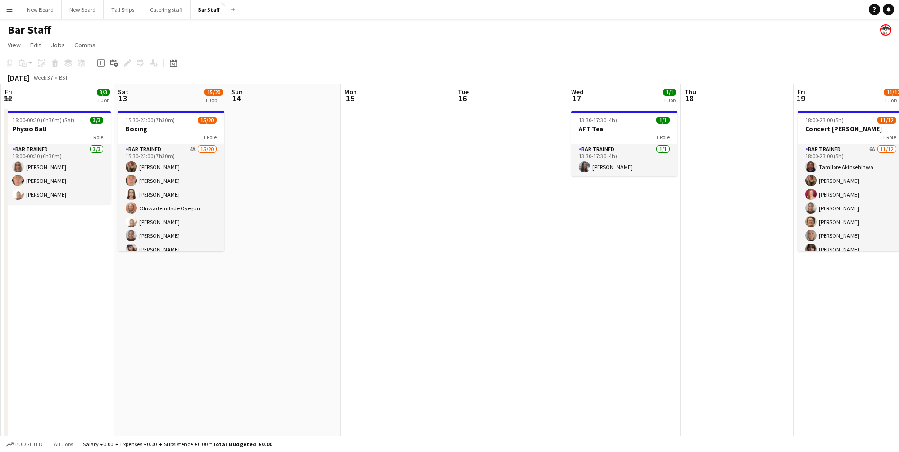
drag, startPoint x: 319, startPoint y: 205, endPoint x: 284, endPoint y: 222, distance: 38.6
click at [271, 231] on app-calendar-viewport "Tue 9 Wed 10 1/1 1 Job Thu 11 Fri 12 3/3 1 Job Sat 13 15/20 1 Job Sun 14 Mon 15…" at bounding box center [449, 274] width 899 height 381
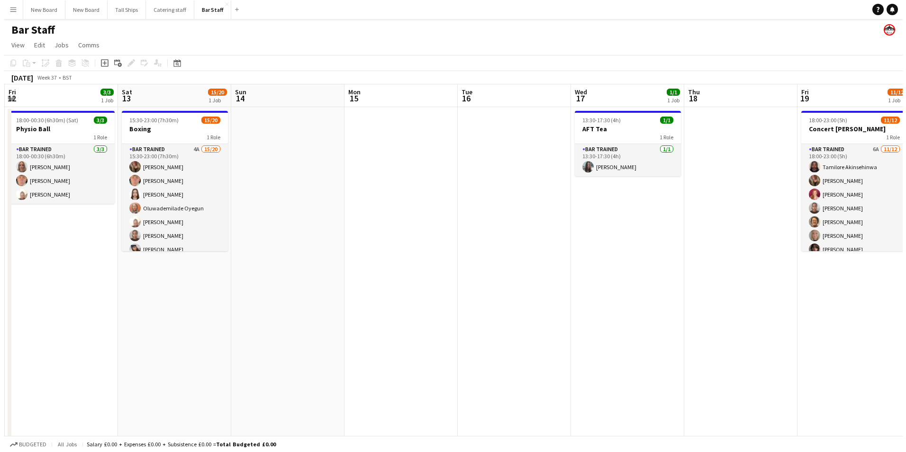
scroll to position [0, 338]
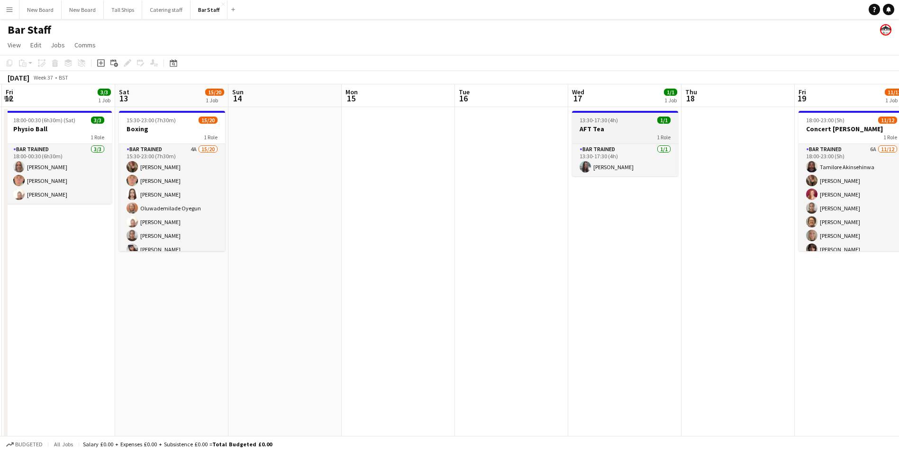
click at [628, 131] on h3 "AFT Tea" at bounding box center [625, 129] width 106 height 9
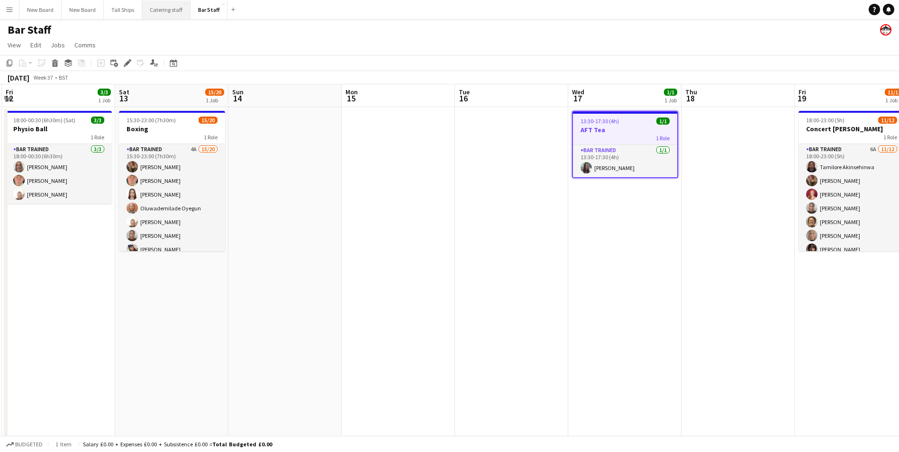
click at [170, 18] on button "Catering staff Close" at bounding box center [166, 9] width 48 height 18
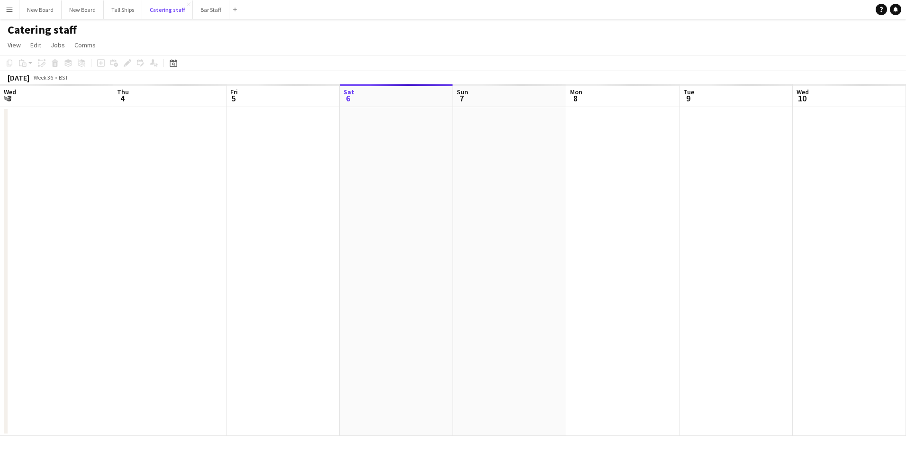
scroll to position [0, 227]
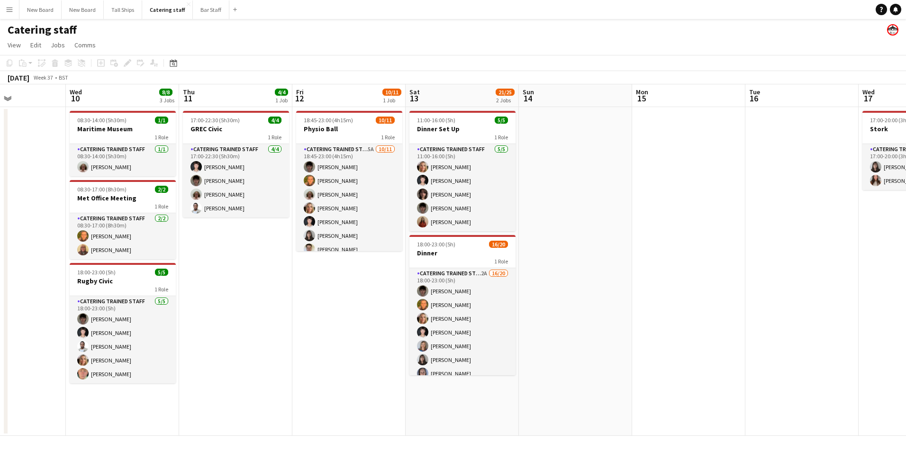
drag, startPoint x: 806, startPoint y: 341, endPoint x: 315, endPoint y: 355, distance: 490.8
click at [306, 371] on app-calendar-viewport "Sun 7 Mon 8 6/6 1 Job Tue 9 Wed 10 8/8 3 Jobs Thu 11 4/4 1 Job Fri 12 10/11 1 J…" at bounding box center [453, 260] width 906 height 352
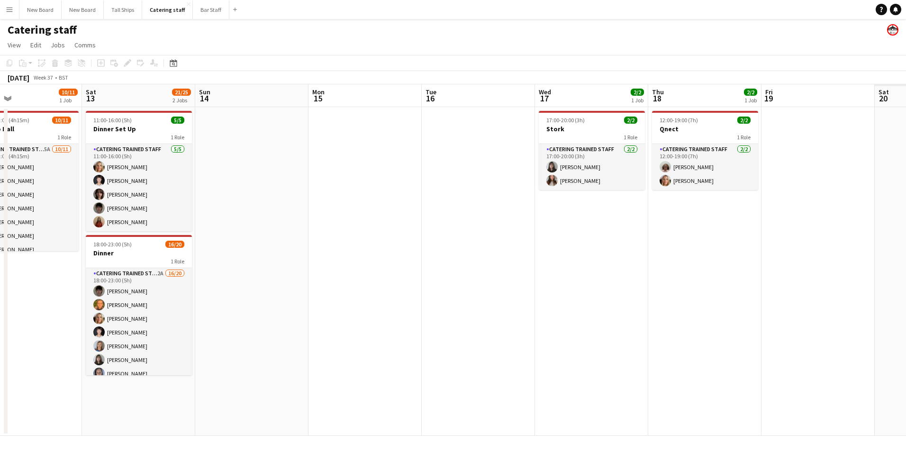
scroll to position [0, 360]
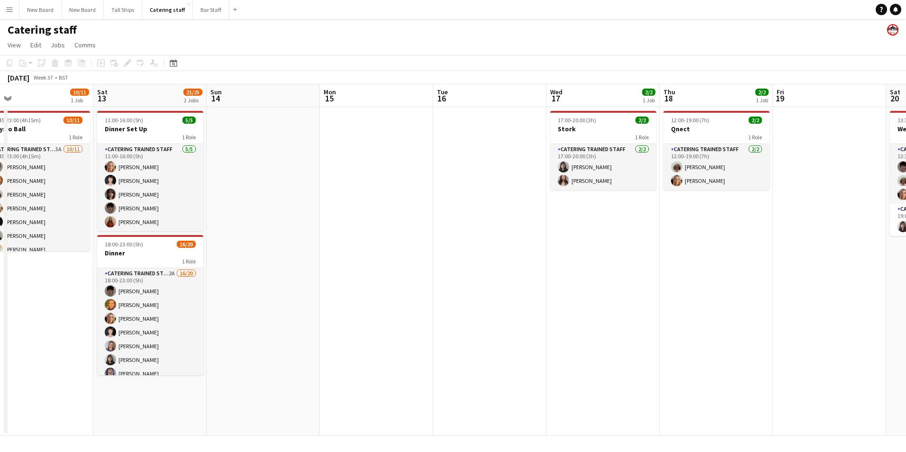
drag, startPoint x: 694, startPoint y: 328, endPoint x: 479, endPoint y: 335, distance: 215.3
click at [479, 335] on app-calendar-viewport "Tue 9 Wed 10 8/8 3 Jobs Thu 11 4/4 1 Job Fri 12 10/11 1 Job Sat 13 21/25 2 Jobs…" at bounding box center [453, 260] width 906 height 352
click at [212, 5] on button "Bar Staff Close" at bounding box center [211, 9] width 36 height 18
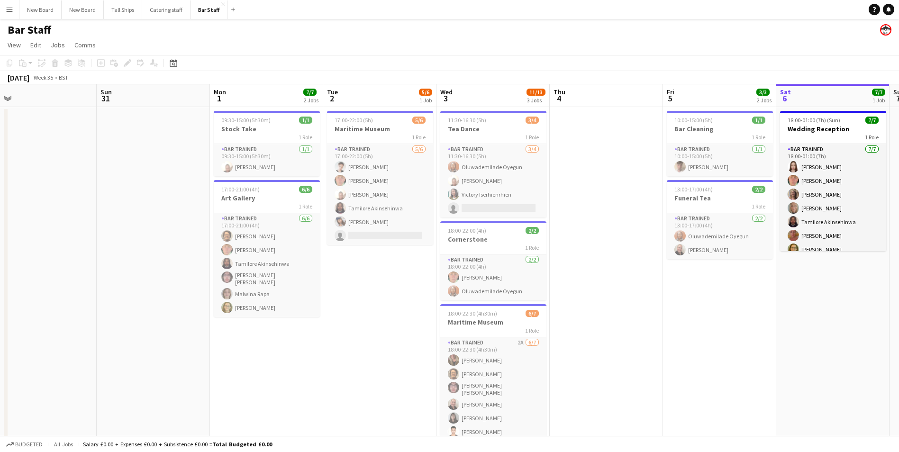
drag, startPoint x: 166, startPoint y: 206, endPoint x: 578, endPoint y: 267, distance: 416.4
click at [827, 231] on app-calendar-viewport "Thu 28 Fri 29 1/1 1 Job Sat 30 Sun 31 Mon 1 7/7 2 Jobs Tue 2 5/6 1 Job Wed 3 11…" at bounding box center [449, 274] width 899 height 381
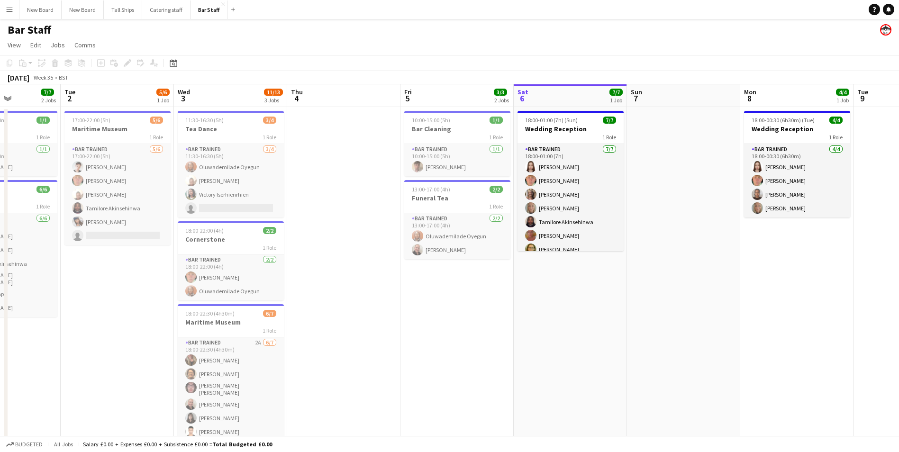
drag, startPoint x: 689, startPoint y: 333, endPoint x: 322, endPoint y: 325, distance: 367.5
click at [318, 334] on app-calendar-viewport "Sat 30 Sun 31 Mon 1 7/7 2 Jobs Tue 2 5/6 1 Job Wed 3 11/13 3 Jobs Thu 4 Fri 5 3…" at bounding box center [449, 274] width 899 height 381
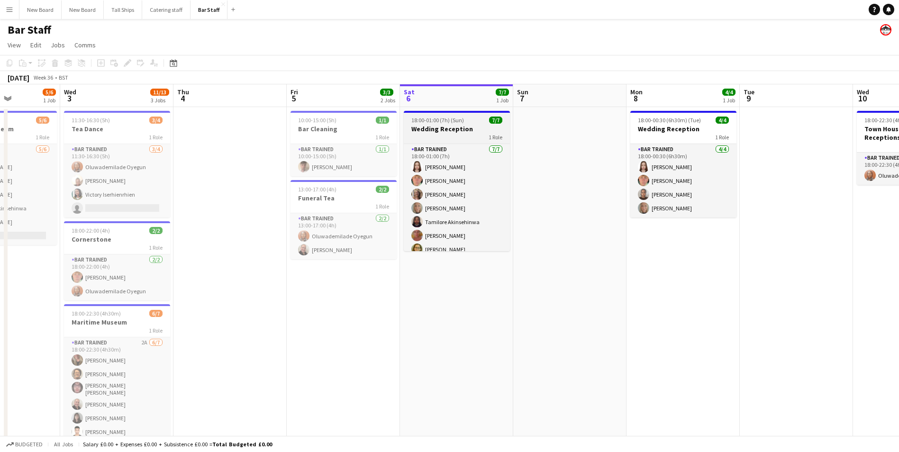
scroll to position [8, 0]
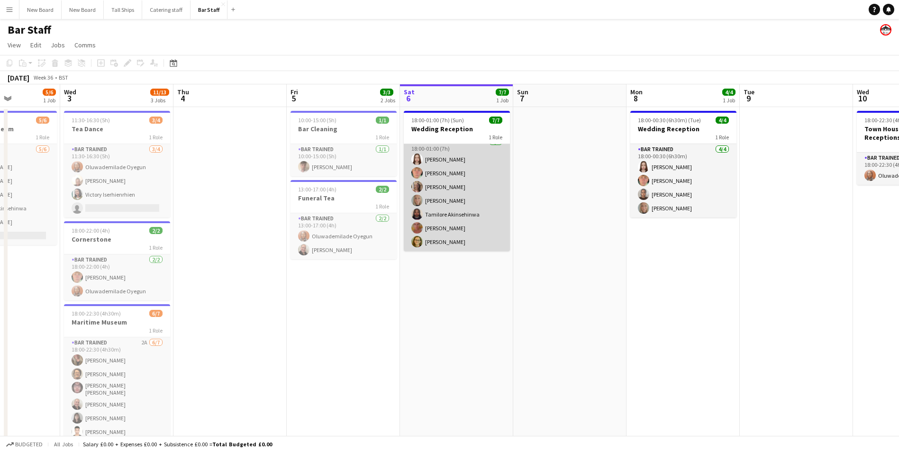
click at [417, 243] on app-user-avatar at bounding box center [416, 241] width 11 height 11
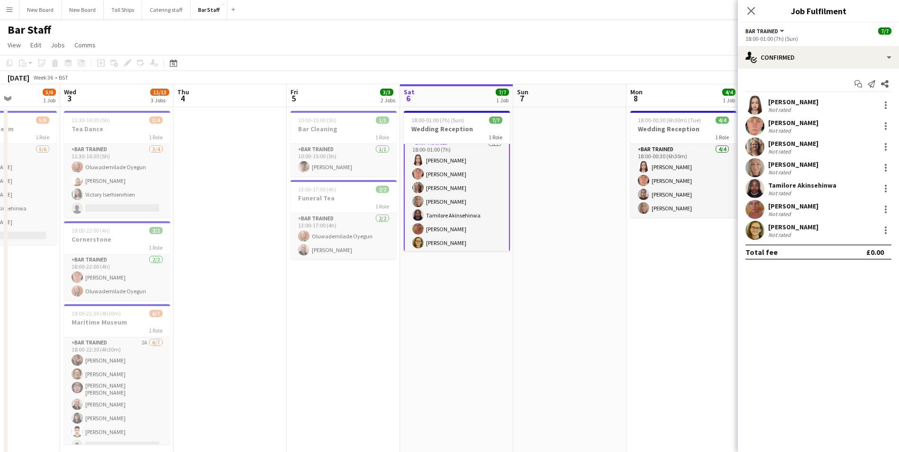
scroll to position [9, 0]
click at [756, 228] on app-user-avatar at bounding box center [755, 230] width 19 height 19
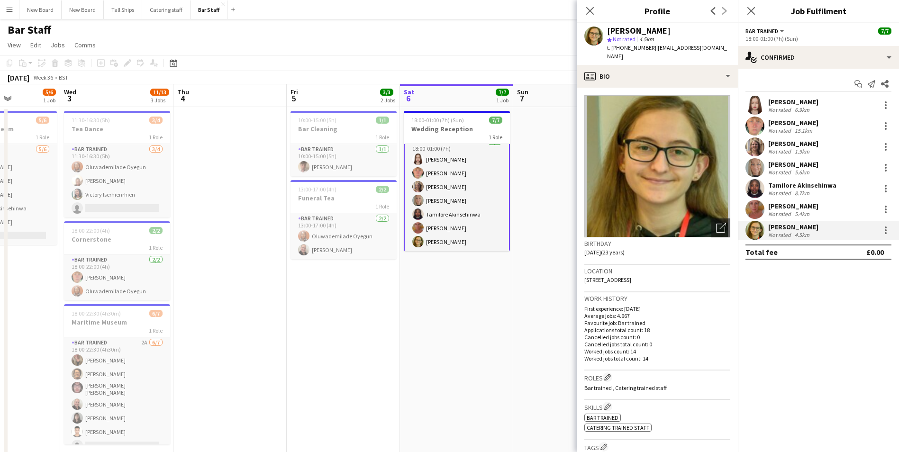
click at [757, 105] on app-user-avatar at bounding box center [755, 105] width 19 height 19
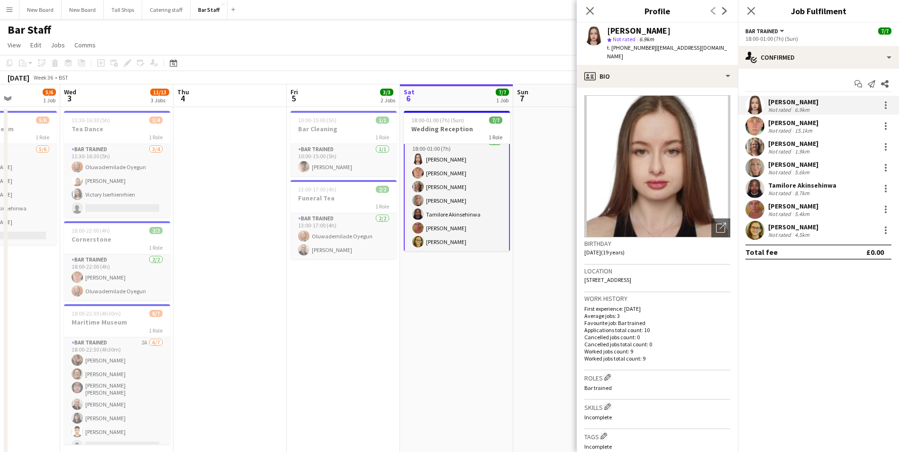
click at [761, 227] on app-user-avatar at bounding box center [755, 230] width 19 height 19
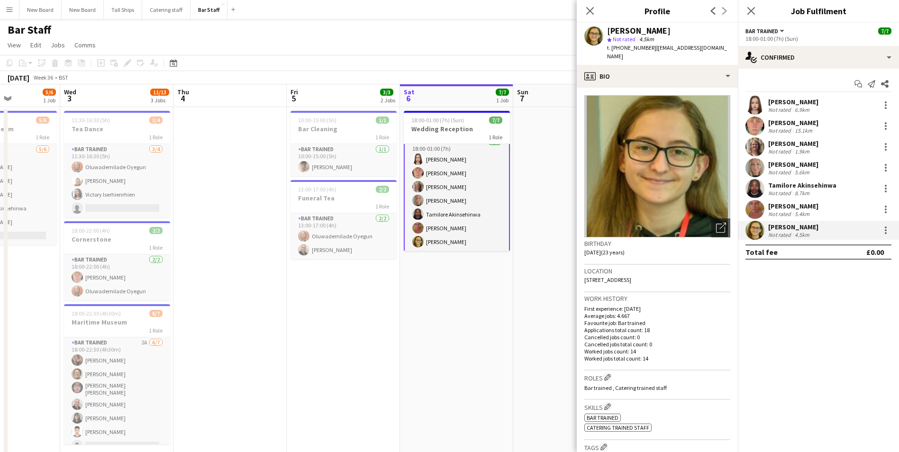
drag, startPoint x: 421, startPoint y: 369, endPoint x: 406, endPoint y: 364, distance: 16.0
click at [420, 367] on app-date-cell "18:00-01:00 (7h) (Sun) 7/7 Wedding Reception 1 Role Bar trained [DATE] 18:00-01…" at bounding box center [456, 286] width 113 height 358
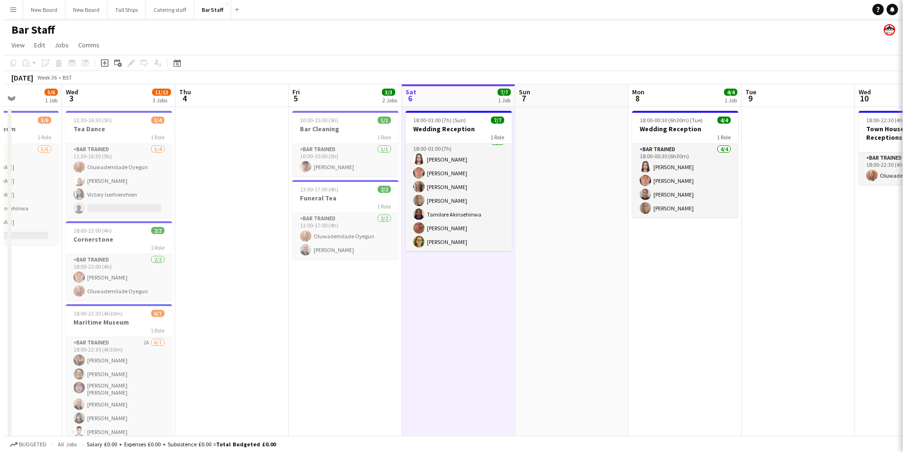
scroll to position [8, 0]
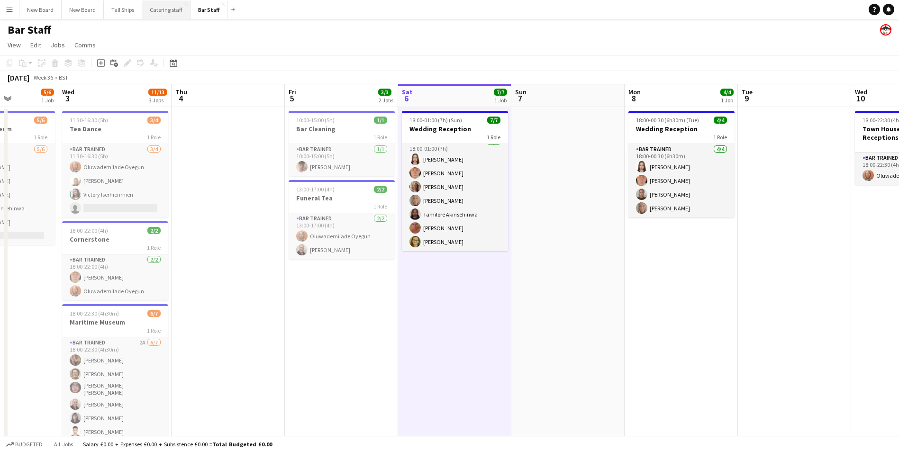
click at [173, 11] on button "Catering staff Close" at bounding box center [166, 9] width 48 height 18
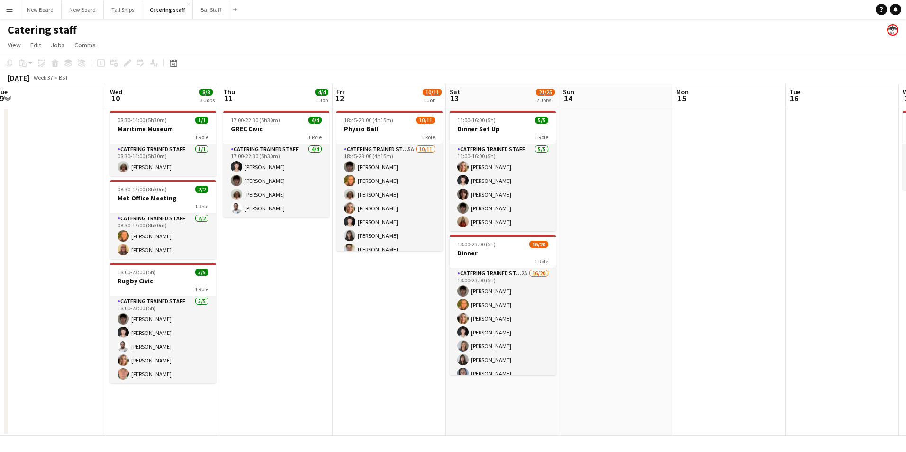
scroll to position [0, 260]
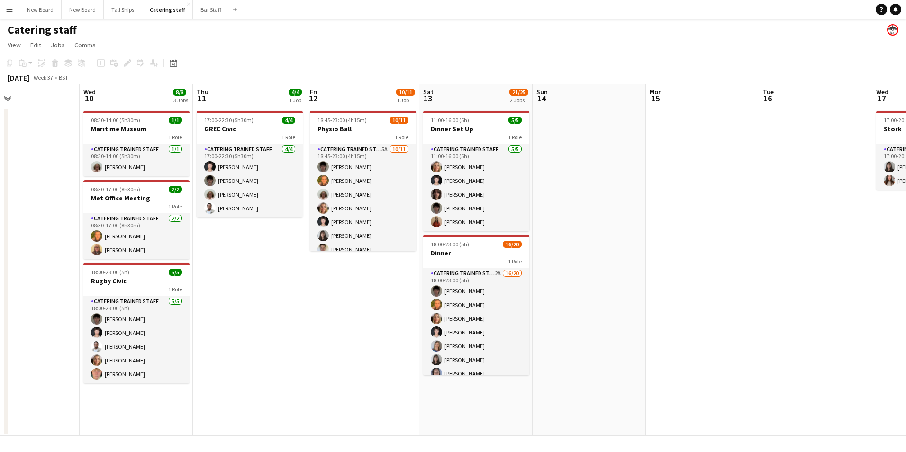
drag, startPoint x: 851, startPoint y: 345, endPoint x: 478, endPoint y: 273, distance: 380.5
click at [478, 273] on app-calendar-viewport "Sun 7 Mon 8 6/6 1 Job Tue 9 Wed 10 8/8 3 Jobs Thu 11 4/4 1 Job Fri 12 10/11 1 J…" at bounding box center [453, 260] width 906 height 352
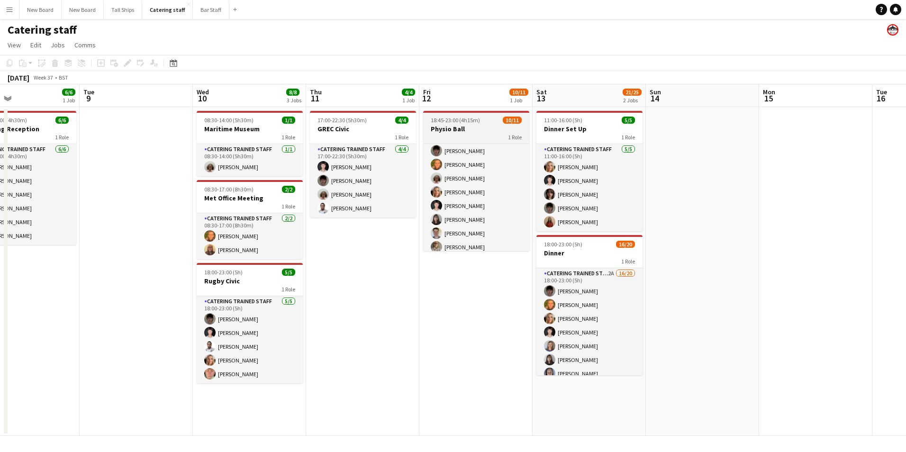
scroll to position [0, 0]
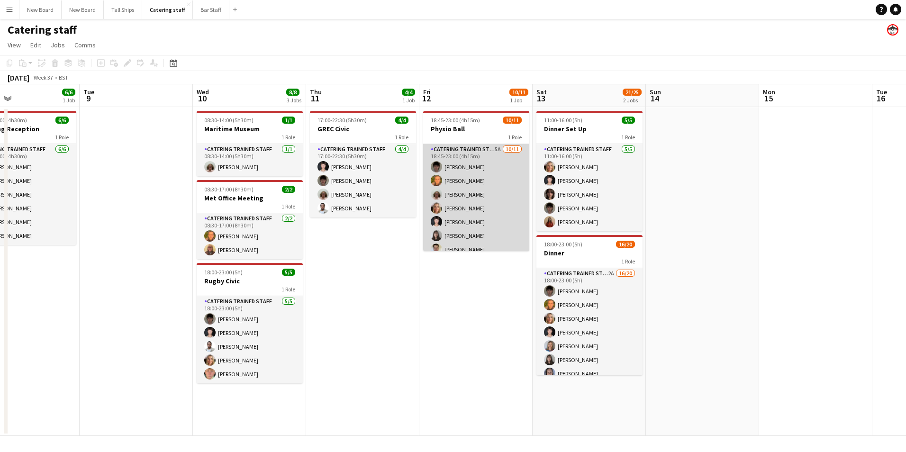
click at [468, 196] on app-card-role "Catering trained staff 5A [DATE] 18:45-23:00 (4h15m) [PERSON_NAME] [PERSON_NAME…" at bounding box center [476, 229] width 106 height 170
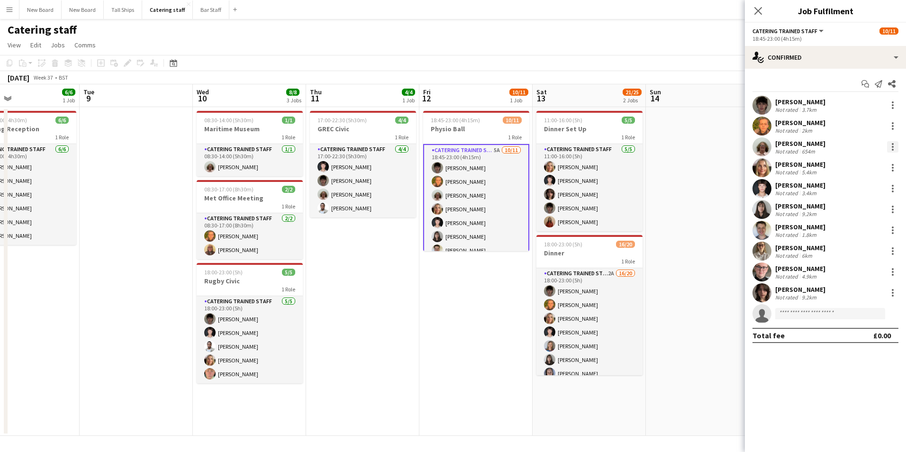
click at [894, 150] on div at bounding box center [892, 146] width 11 height 11
click at [856, 259] on span "Remove" at bounding box center [861, 255] width 59 height 9
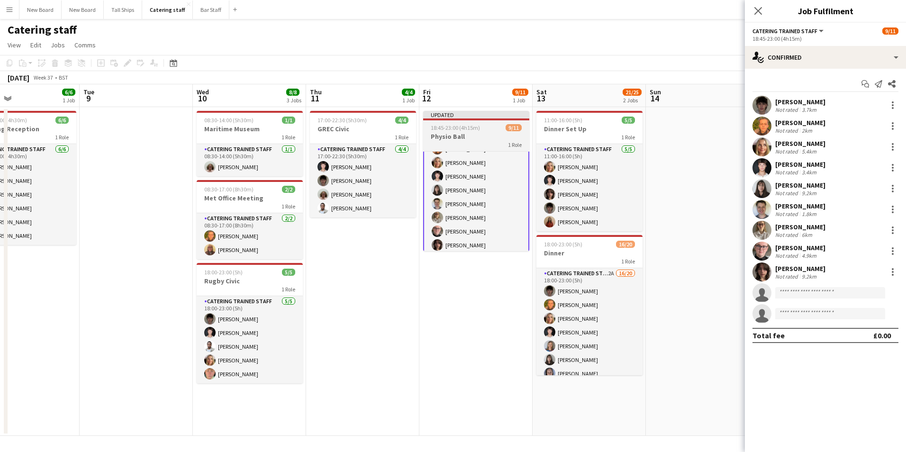
scroll to position [72, 0]
